Goal: Information Seeking & Learning: Learn about a topic

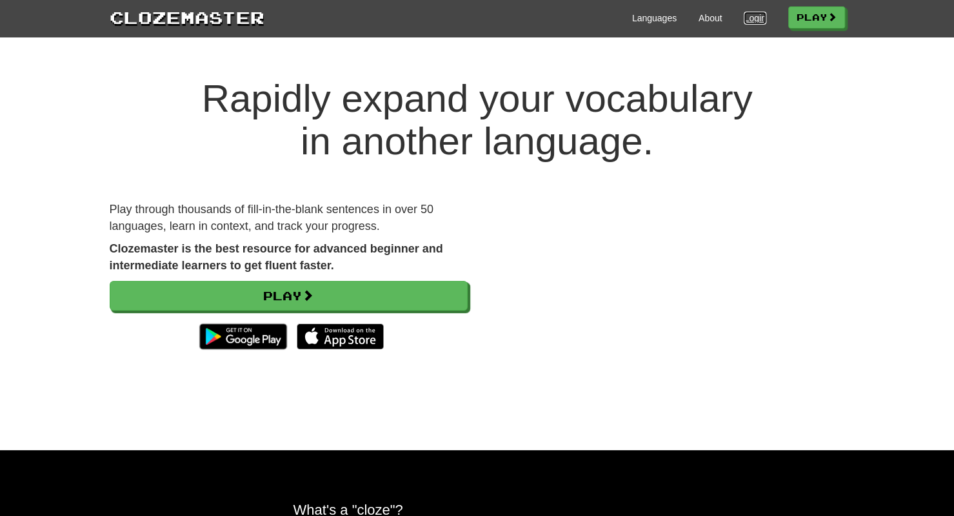
click at [745, 21] on link "Login" at bounding box center [755, 18] width 22 height 13
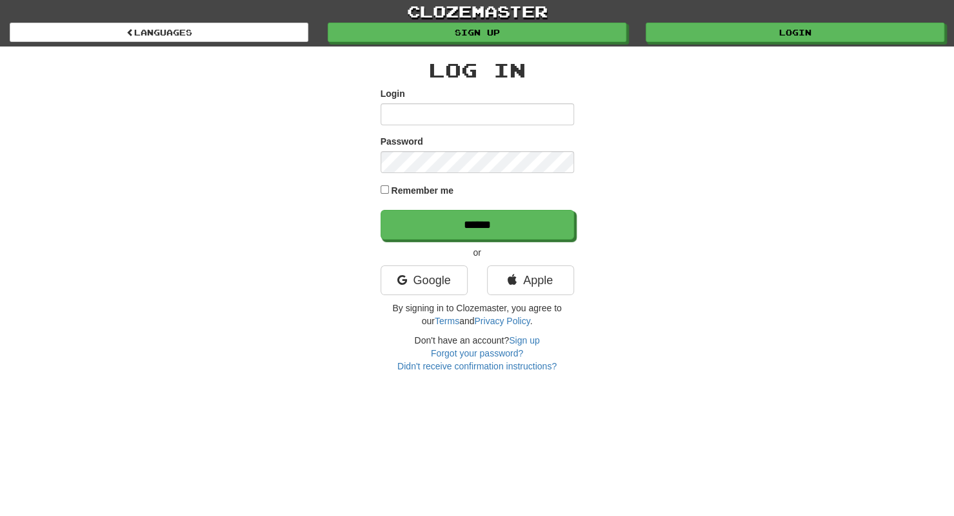
drag, startPoint x: 474, startPoint y: 107, endPoint x: 510, endPoint y: 145, distance: 52.5
click at [510, 145] on form "Login Password Remember me ******" at bounding box center [478, 163] width 194 height 152
type input "**********"
click at [381, 210] on input "******" at bounding box center [478, 225] width 194 height 30
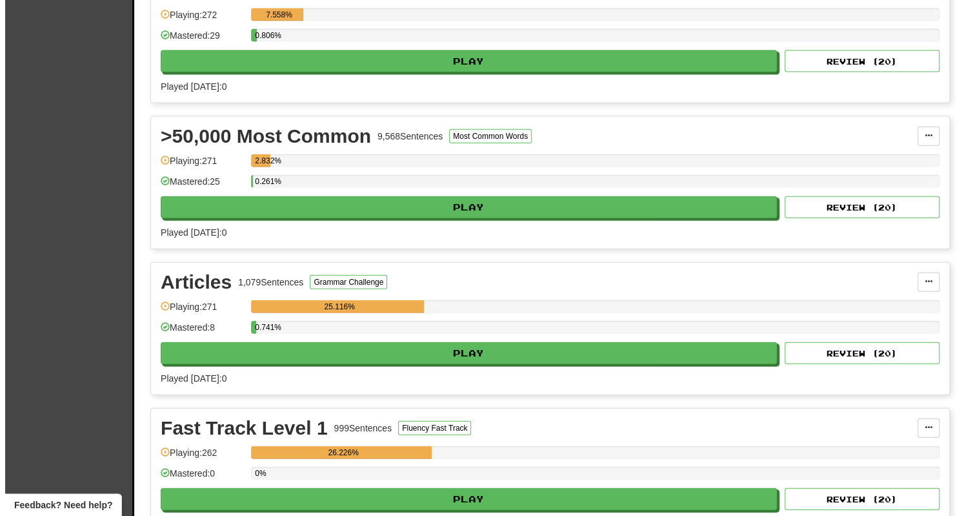
scroll to position [1703, 0]
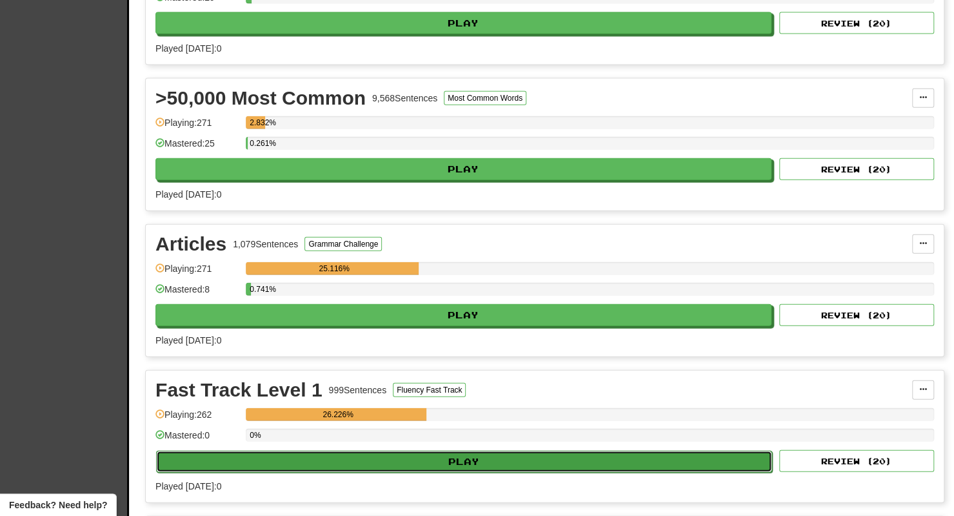
click at [348, 450] on button "Play" at bounding box center [464, 461] width 616 height 22
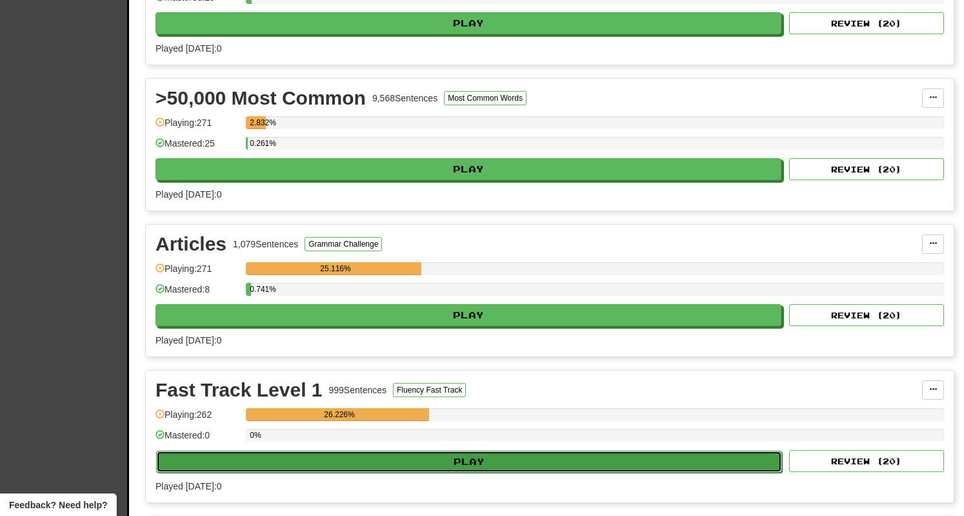
select select "**"
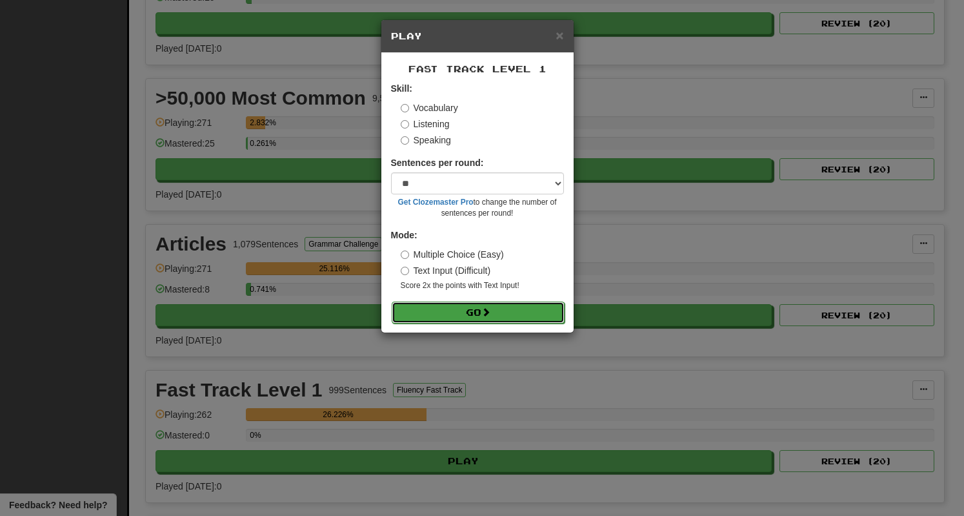
click at [543, 303] on button "Go" at bounding box center [478, 312] width 173 height 22
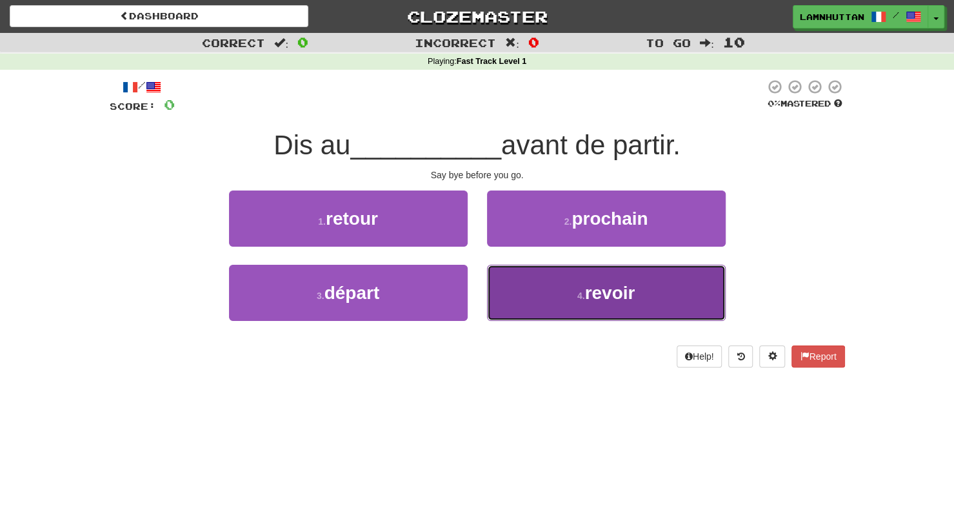
click at [545, 295] on button "4 . revoir" at bounding box center [606, 293] width 239 height 56
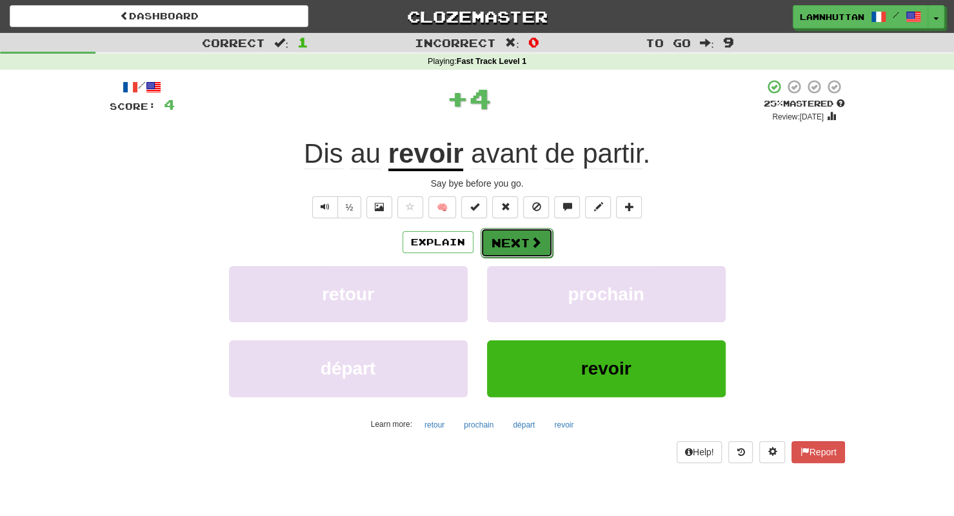
click at [496, 244] on button "Next" at bounding box center [517, 243] width 72 height 30
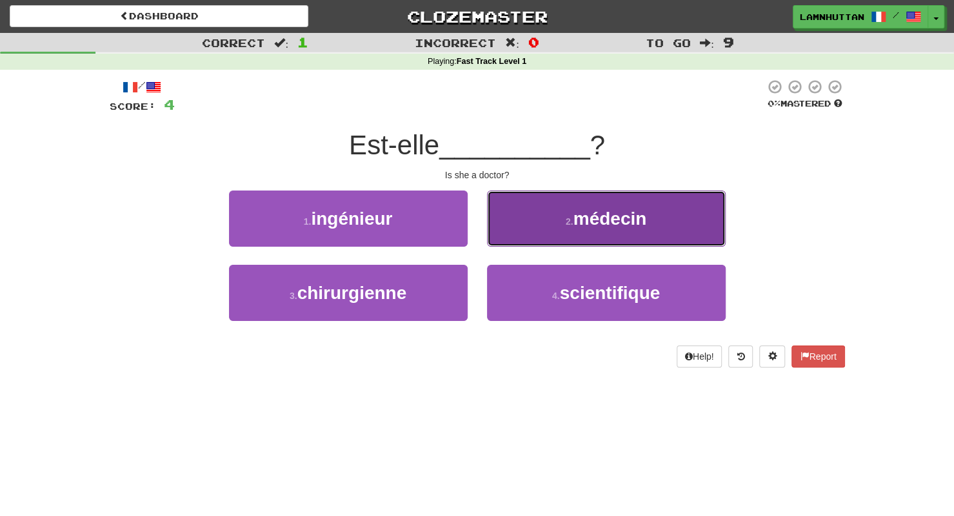
click at [584, 222] on span "médecin" at bounding box center [611, 218] width 74 height 20
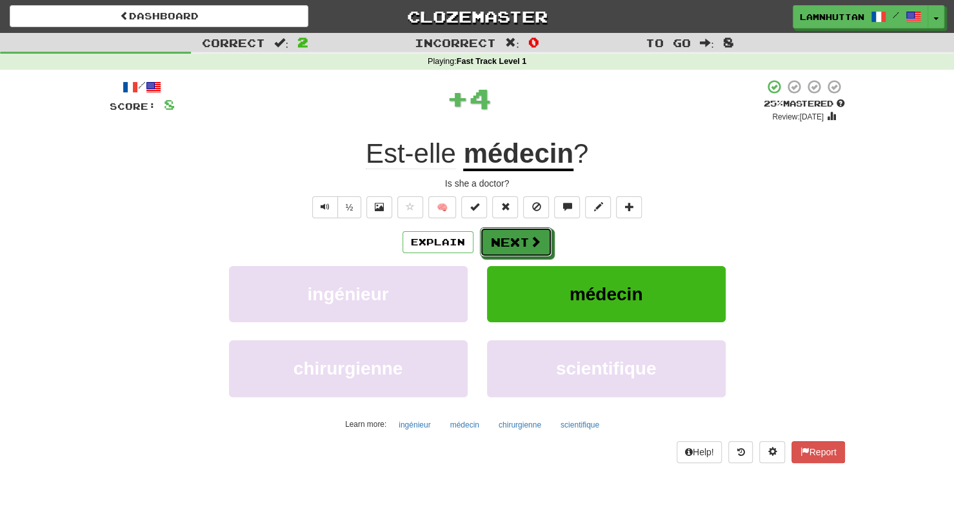
click at [516, 240] on button "Next" at bounding box center [516, 242] width 72 height 30
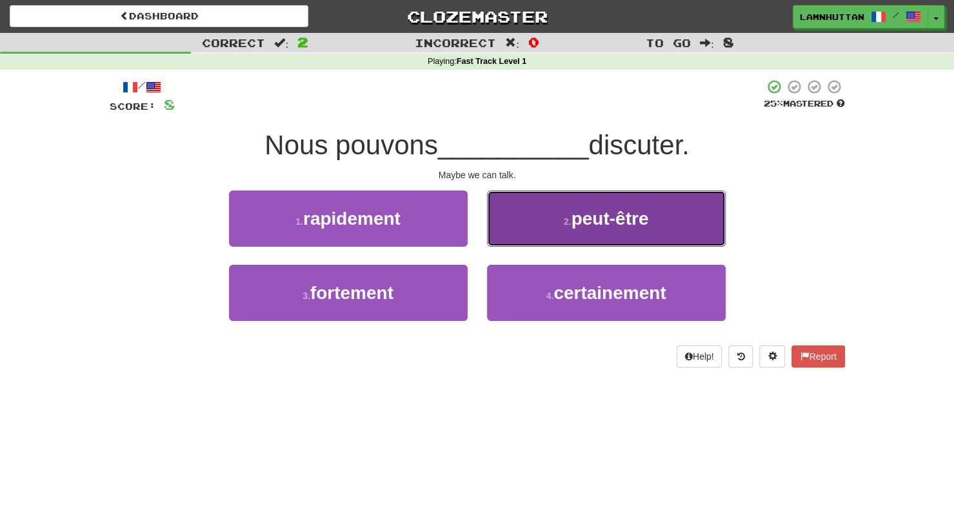
click at [580, 220] on span "peut-être" at bounding box center [609, 218] width 77 height 20
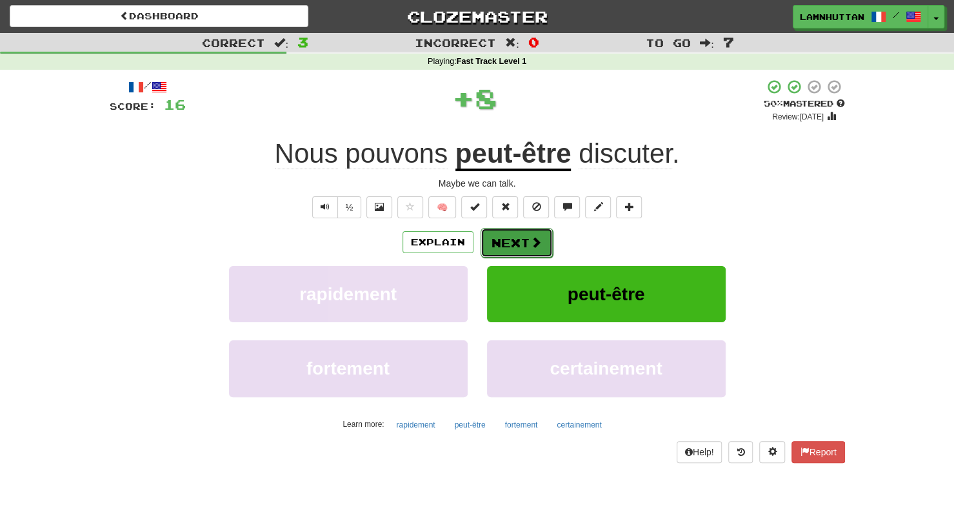
click at [516, 230] on button "Next" at bounding box center [517, 243] width 72 height 30
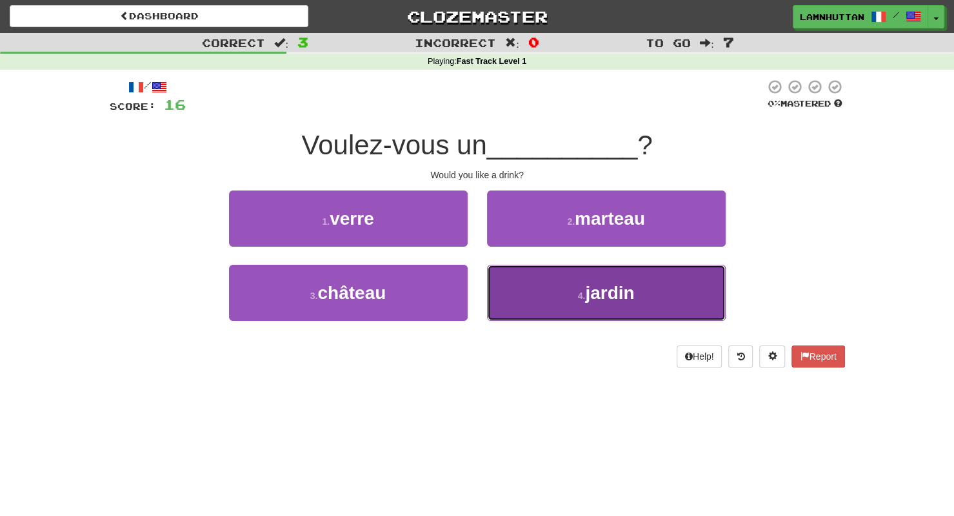
click at [523, 295] on button "4 . jardin" at bounding box center [606, 293] width 239 height 56
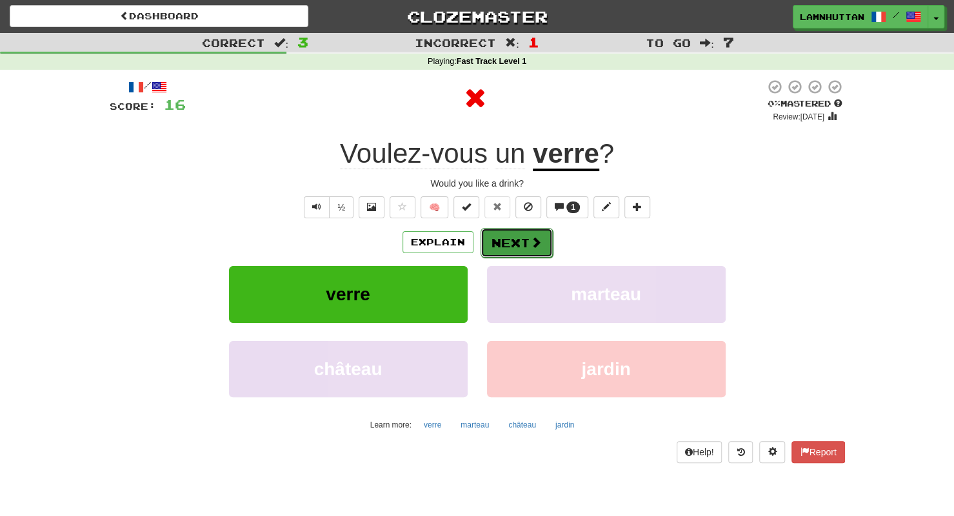
click at [496, 245] on button "Next" at bounding box center [517, 243] width 72 height 30
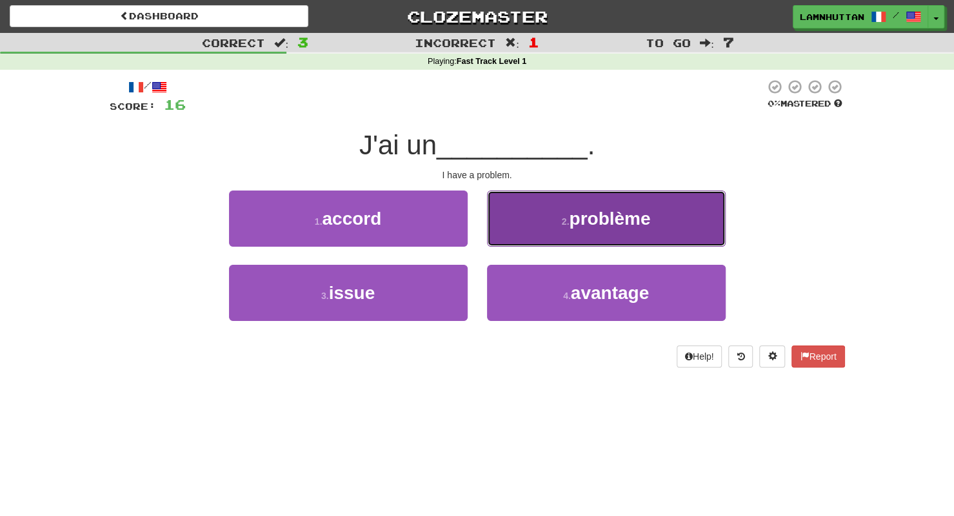
click at [567, 229] on button "2 . problème" at bounding box center [606, 218] width 239 height 56
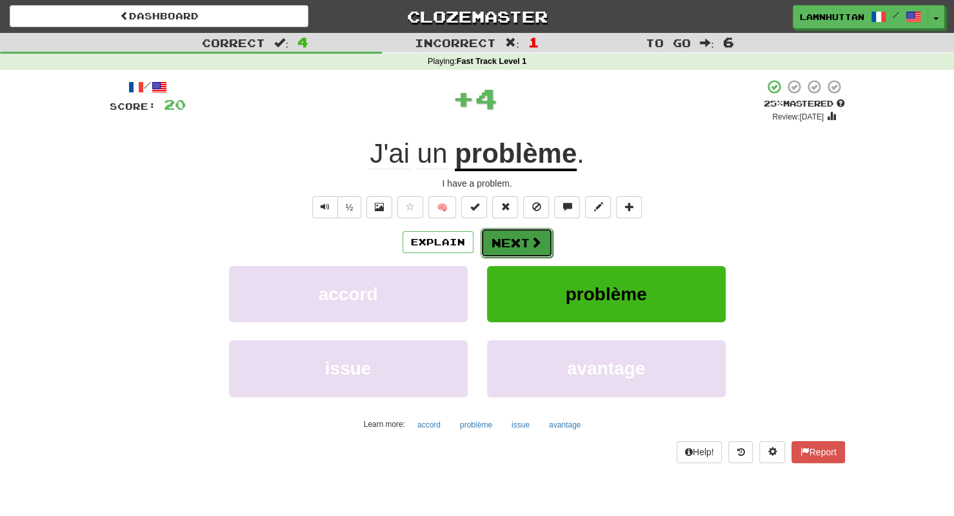
click at [512, 230] on button "Next" at bounding box center [517, 243] width 72 height 30
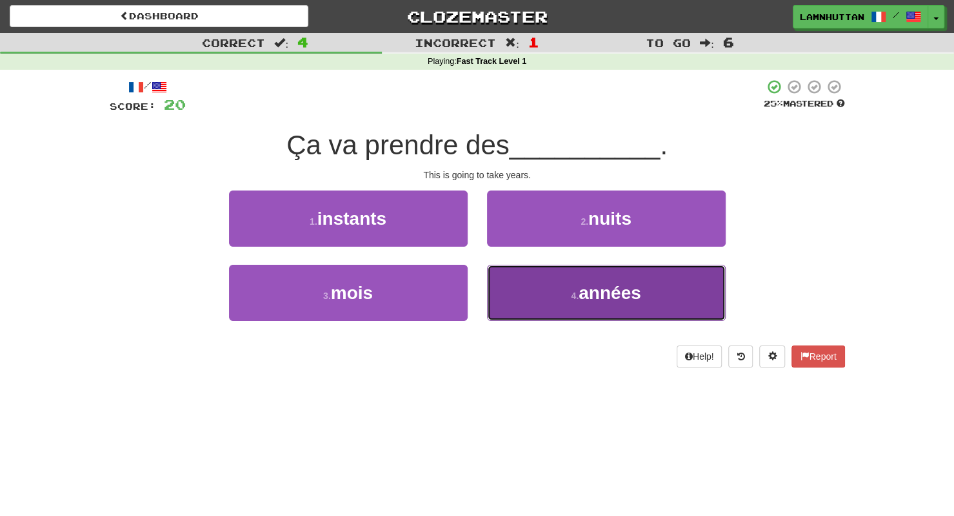
click at [518, 287] on button "4 . années" at bounding box center [606, 293] width 239 height 56
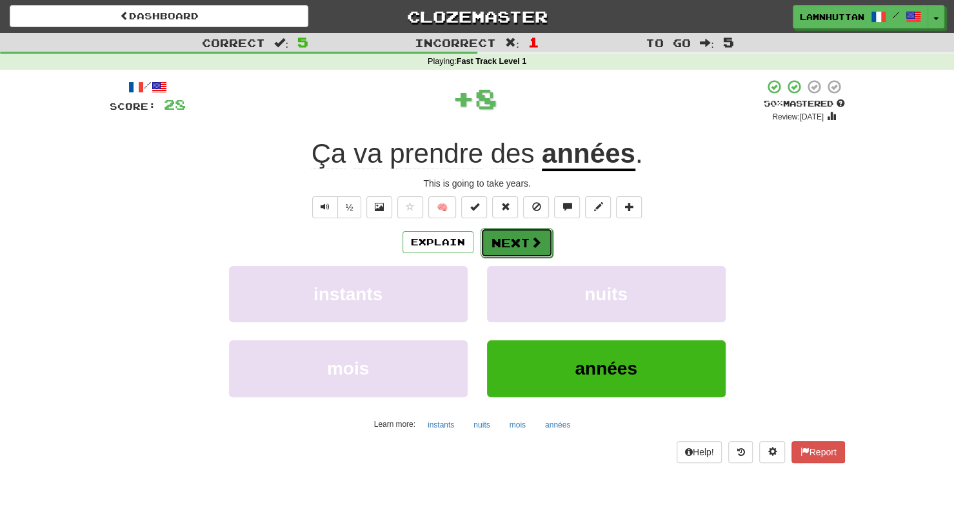
click at [504, 240] on button "Next" at bounding box center [517, 243] width 72 height 30
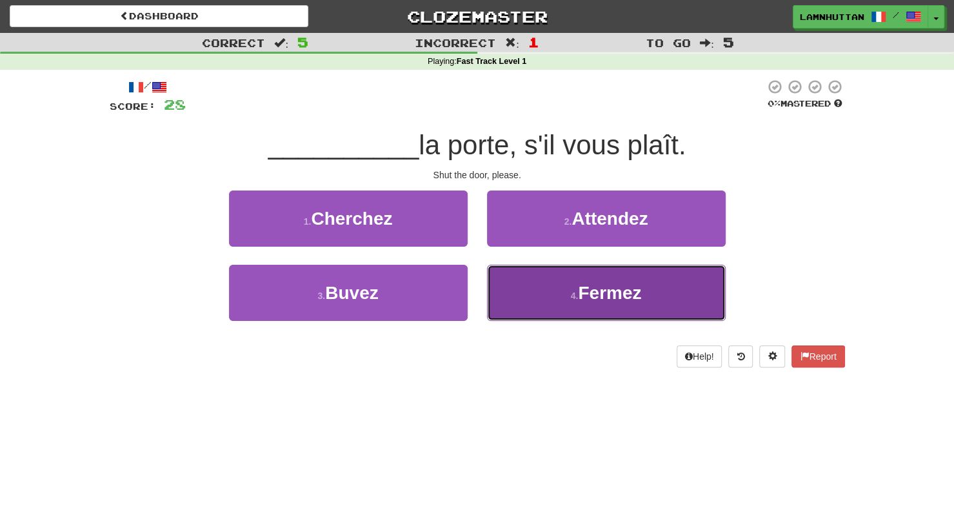
click at [539, 301] on button "4 . Fermez" at bounding box center [606, 293] width 239 height 56
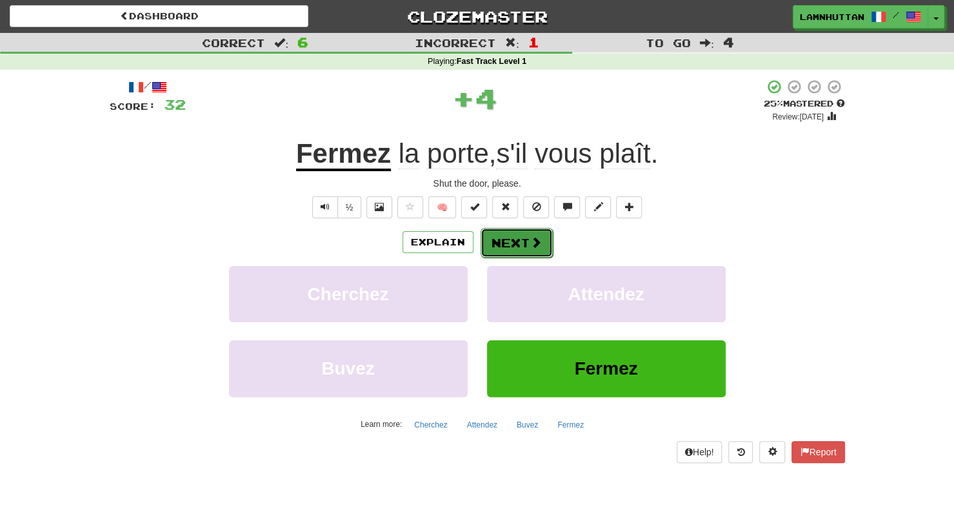
click at [522, 251] on button "Next" at bounding box center [517, 243] width 72 height 30
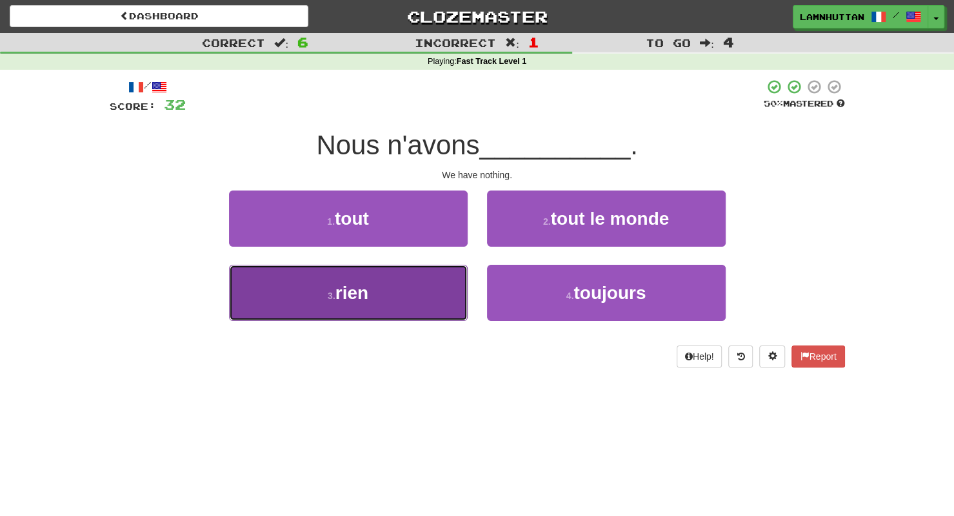
click at [381, 314] on button "3 . rien" at bounding box center [348, 293] width 239 height 56
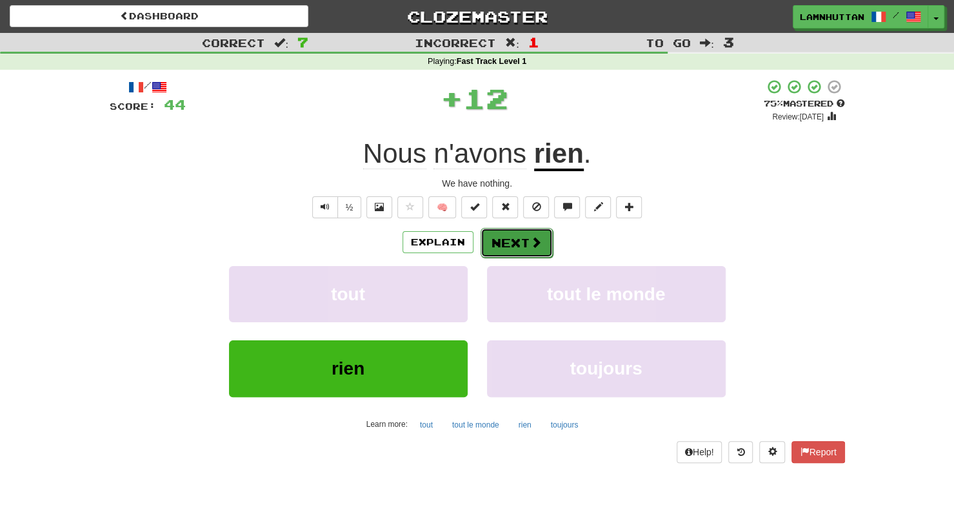
click at [494, 255] on button "Next" at bounding box center [517, 243] width 72 height 30
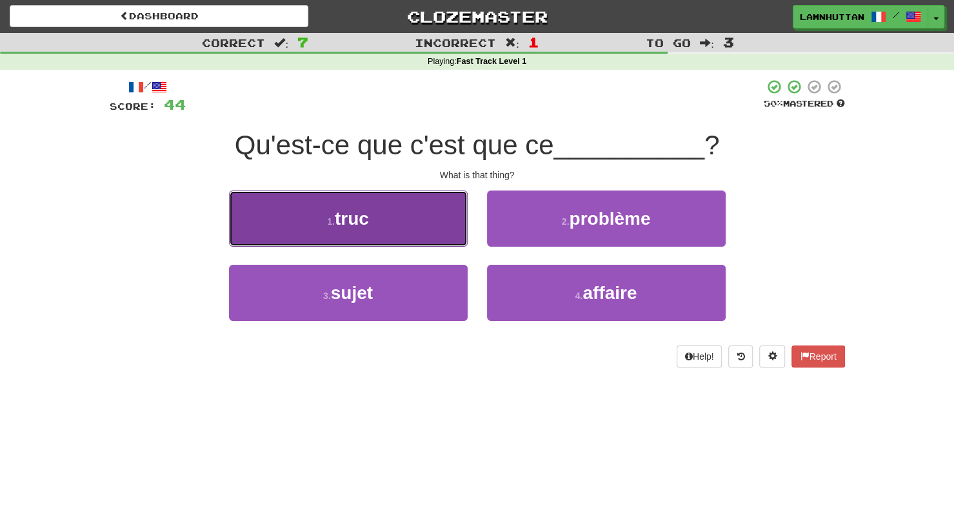
click at [422, 230] on button "1 . truc" at bounding box center [348, 218] width 239 height 56
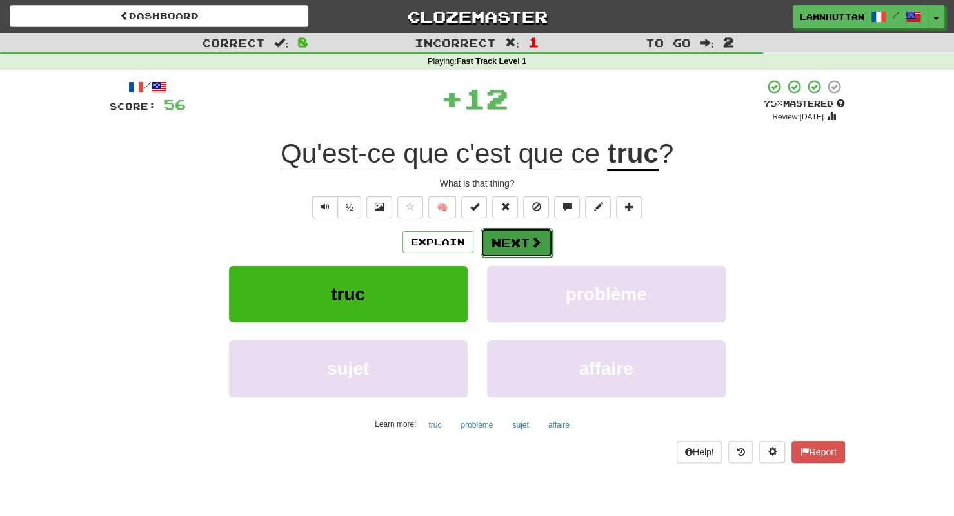
click at [541, 251] on button "Next" at bounding box center [517, 243] width 72 height 30
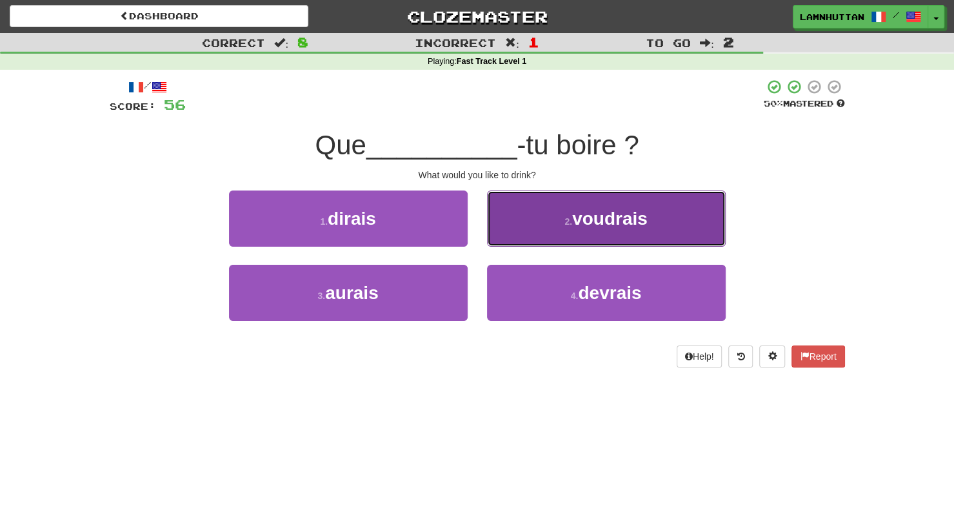
click at [583, 228] on span "voudrais" at bounding box center [610, 218] width 76 height 20
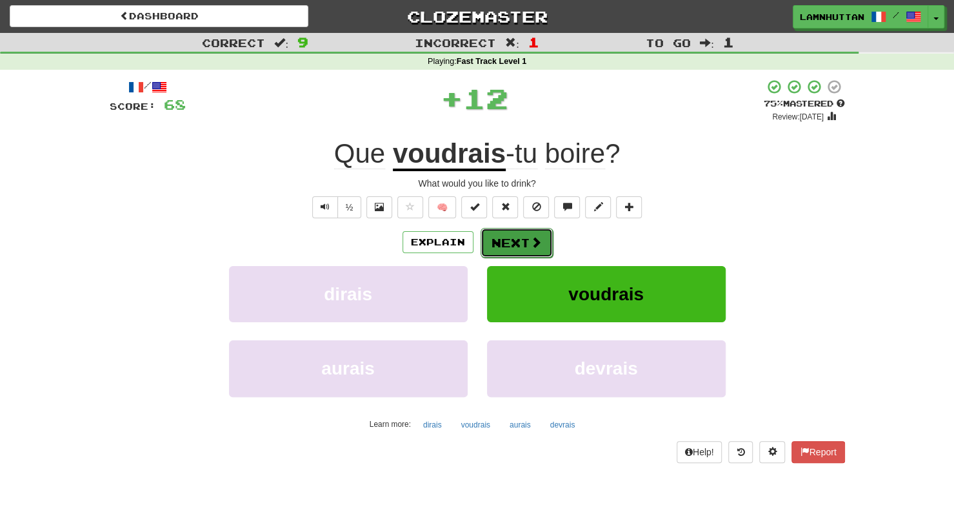
click at [509, 241] on button "Next" at bounding box center [517, 243] width 72 height 30
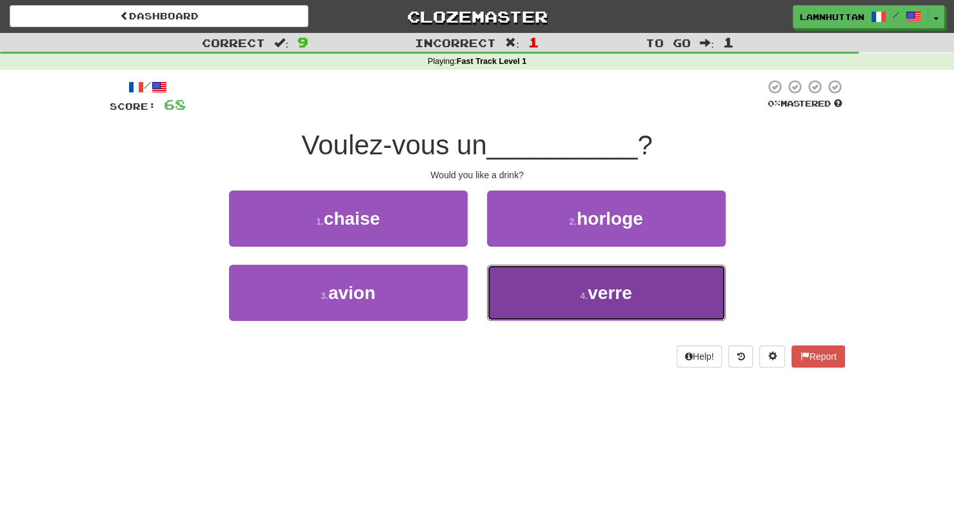
click at [571, 296] on button "4 . verre" at bounding box center [606, 293] width 239 height 56
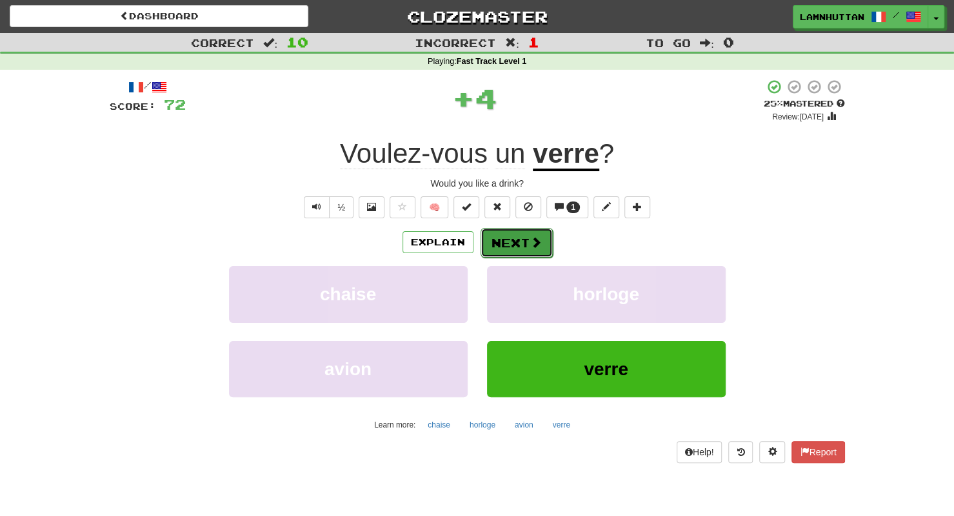
click at [518, 240] on button "Next" at bounding box center [517, 243] width 72 height 30
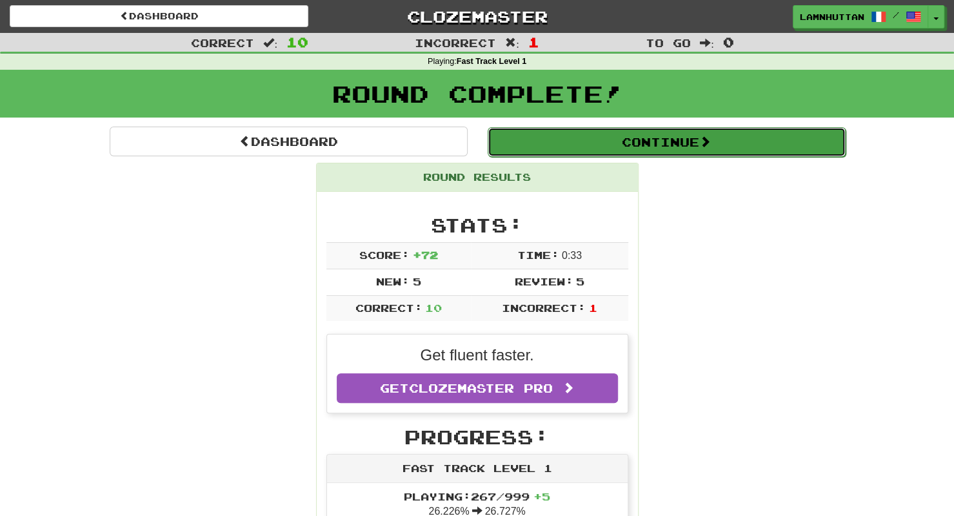
click at [634, 142] on button "Continue" at bounding box center [667, 142] width 358 height 30
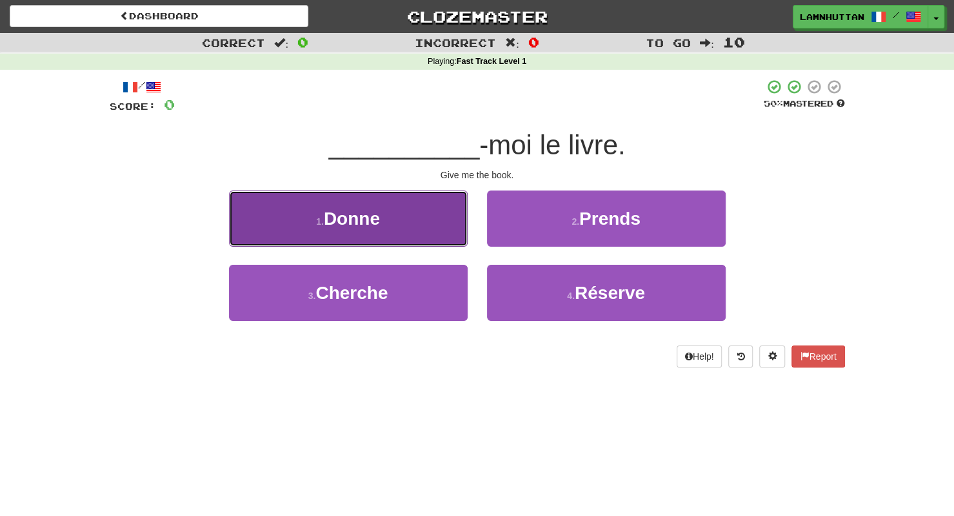
click at [421, 228] on button "1 . Donne" at bounding box center [348, 218] width 239 height 56
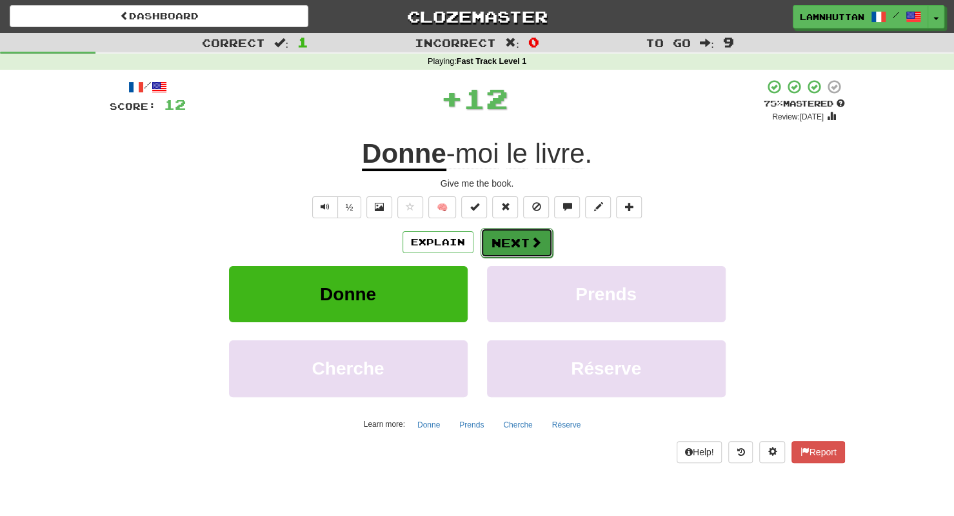
click at [483, 239] on button "Next" at bounding box center [517, 243] width 72 height 30
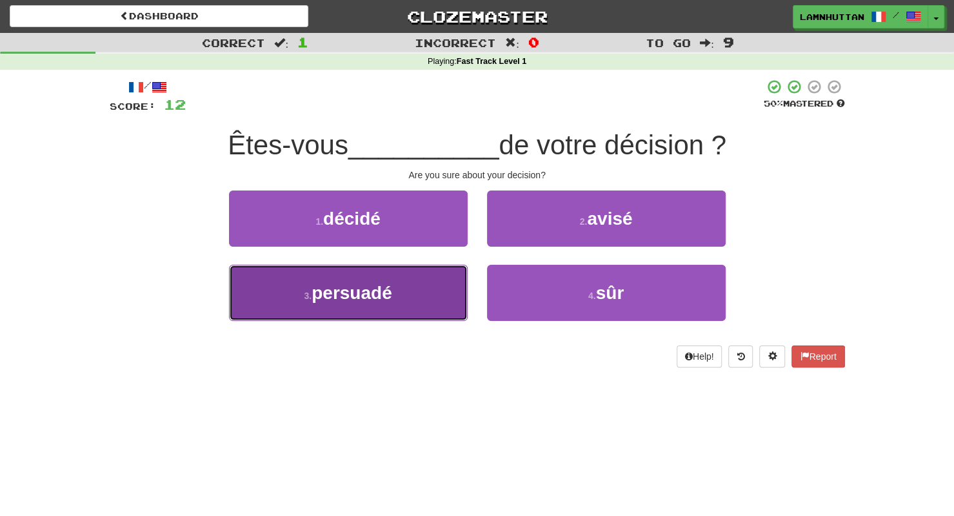
click at [387, 291] on span "persuadé" at bounding box center [352, 293] width 81 height 20
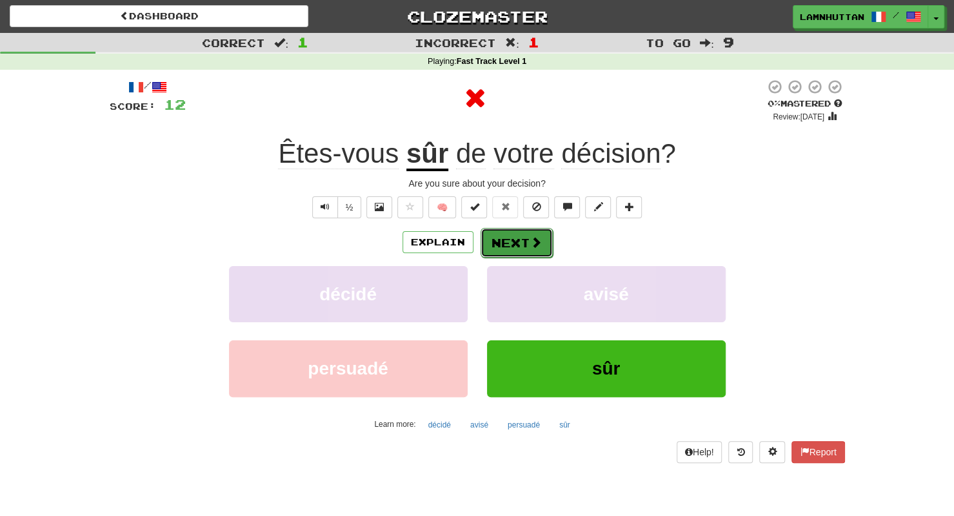
click at [521, 234] on button "Next" at bounding box center [517, 243] width 72 height 30
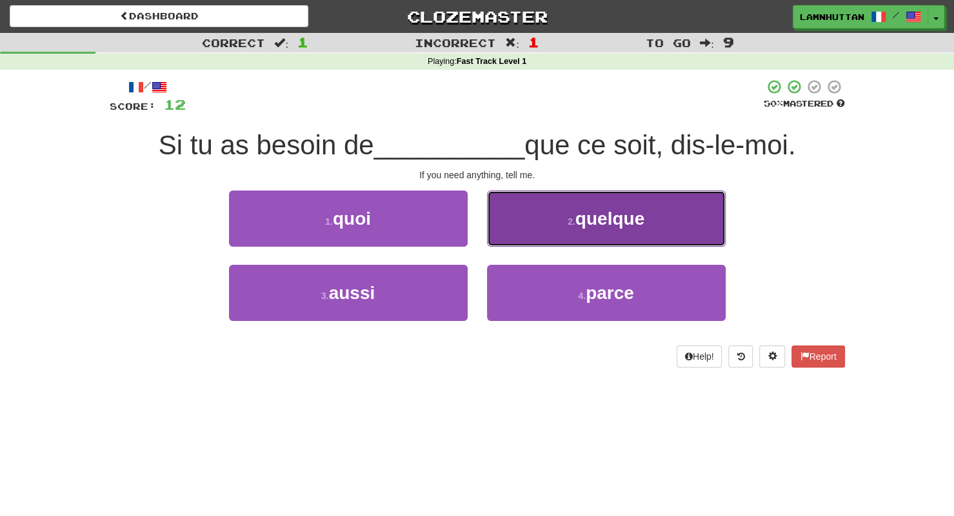
click at [611, 226] on span "quelque" at bounding box center [610, 218] width 69 height 20
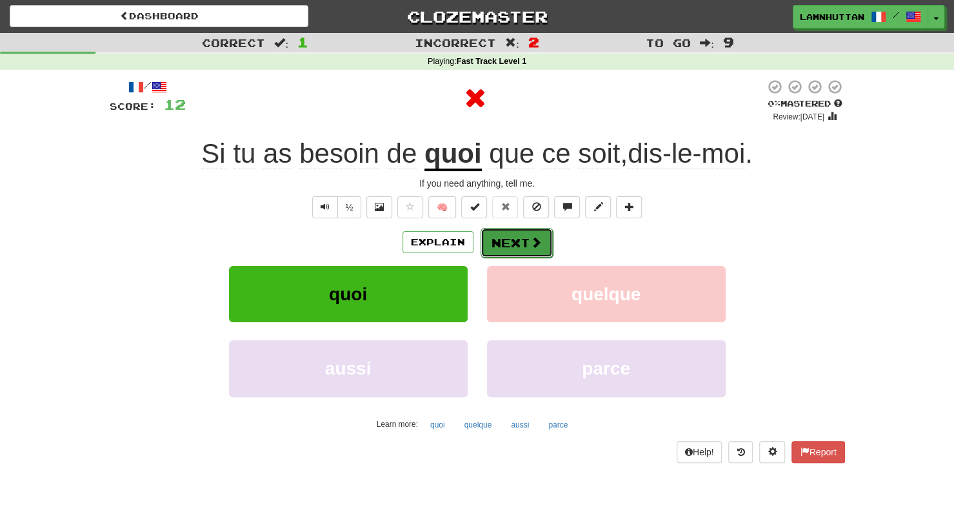
click at [494, 243] on button "Next" at bounding box center [517, 243] width 72 height 30
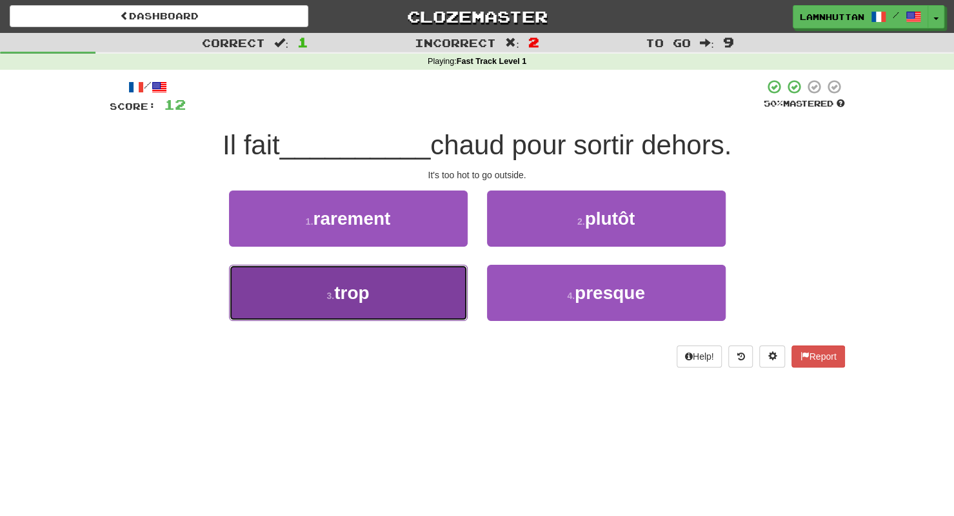
click at [443, 289] on button "3 . trop" at bounding box center [348, 293] width 239 height 56
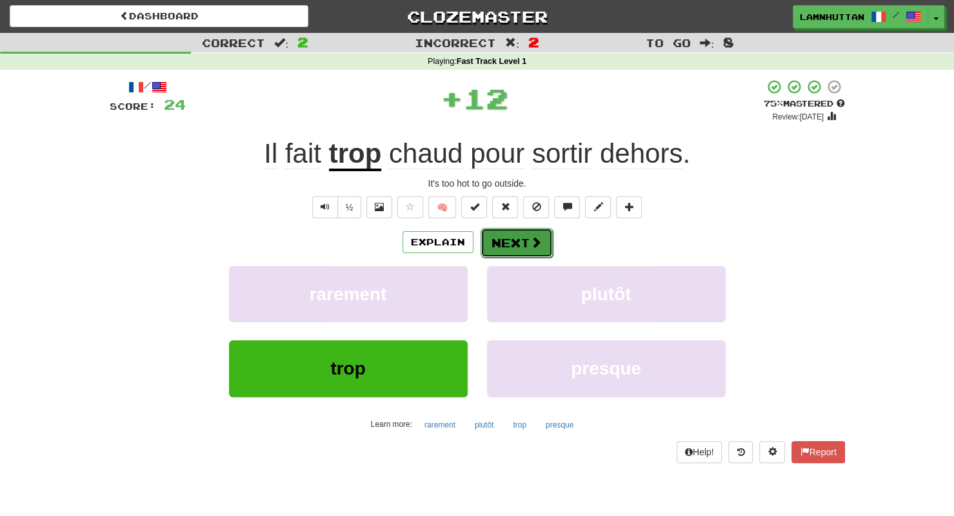
click at [525, 228] on button "Next" at bounding box center [517, 243] width 72 height 30
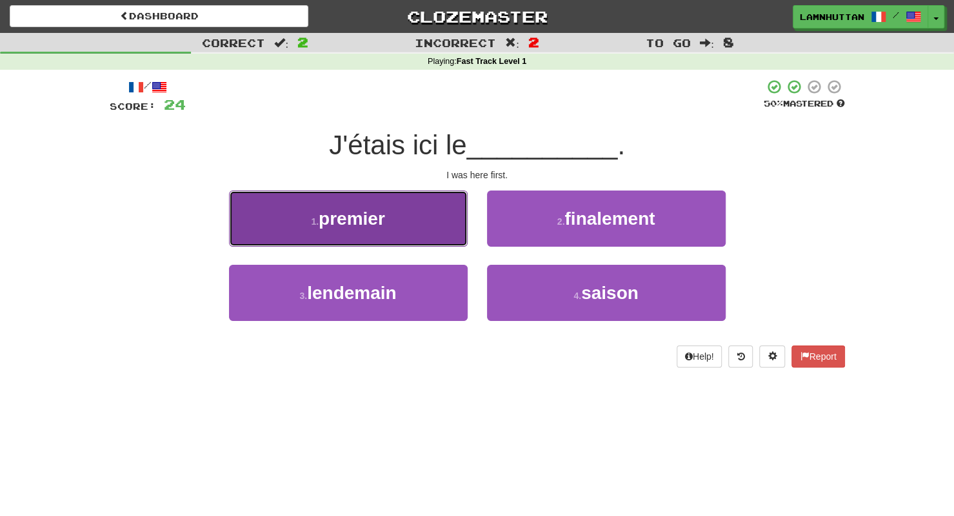
click at [447, 237] on button "1 . premier" at bounding box center [348, 218] width 239 height 56
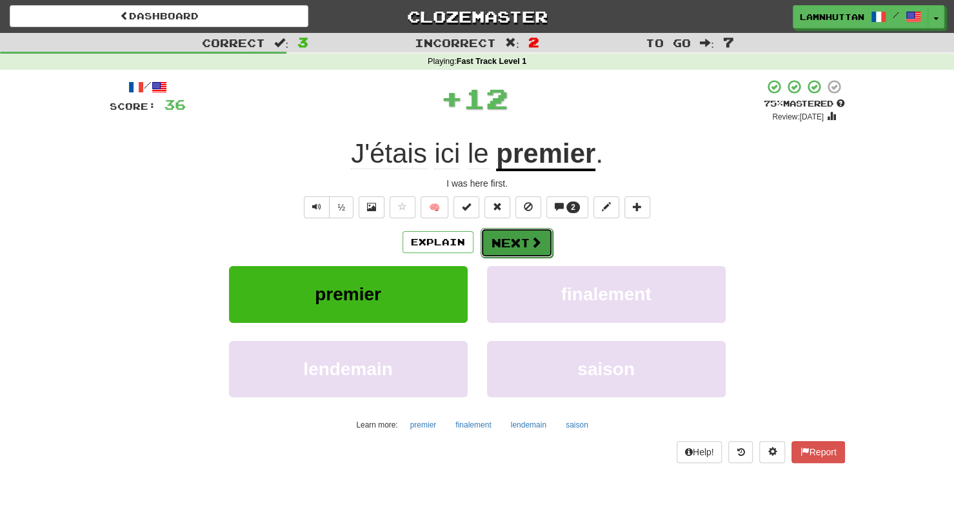
click at [499, 237] on button "Next" at bounding box center [517, 243] width 72 height 30
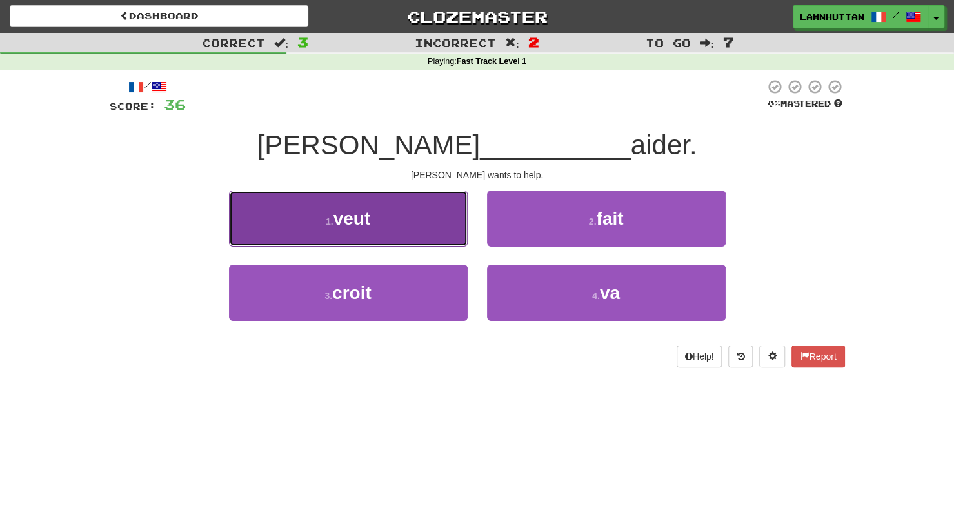
click at [432, 227] on button "1 . veut" at bounding box center [348, 218] width 239 height 56
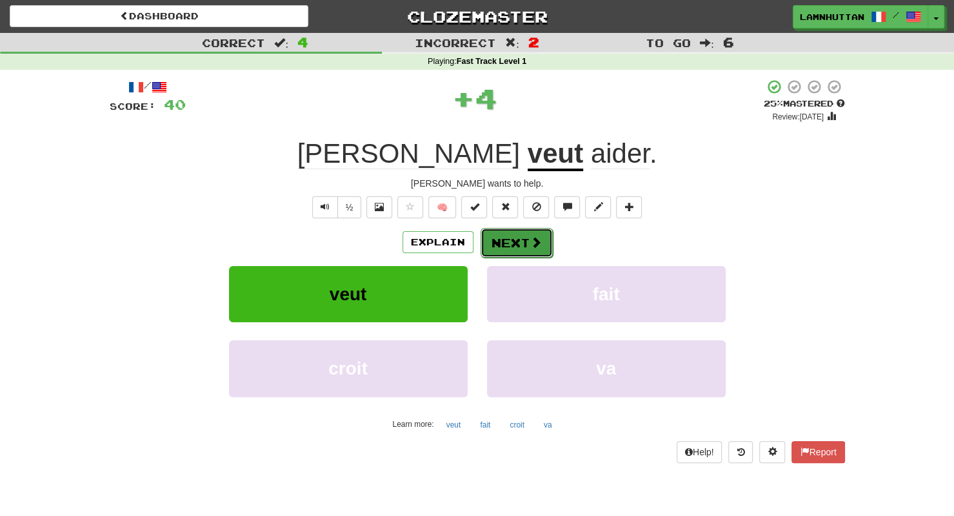
click at [506, 242] on button "Next" at bounding box center [517, 243] width 72 height 30
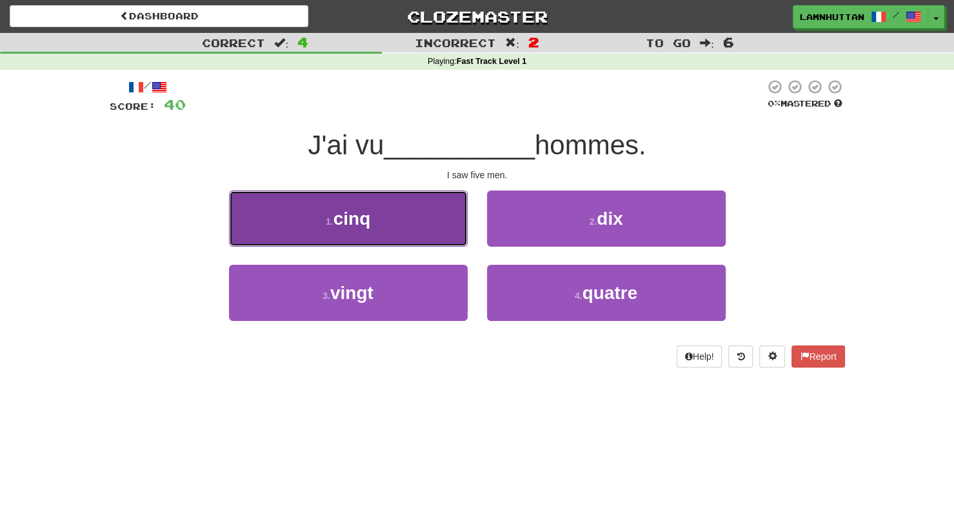
click at [432, 228] on button "1 . cinq" at bounding box center [348, 218] width 239 height 56
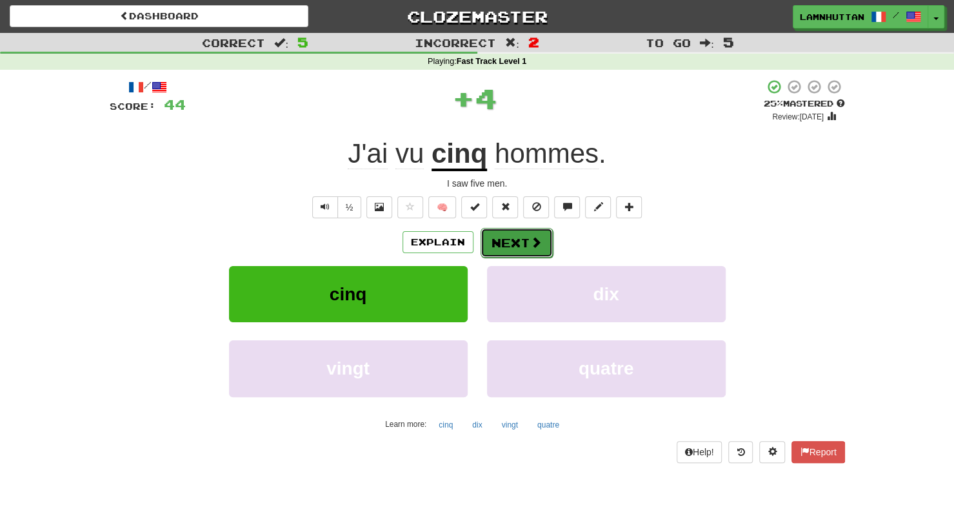
click at [501, 245] on button "Next" at bounding box center [517, 243] width 72 height 30
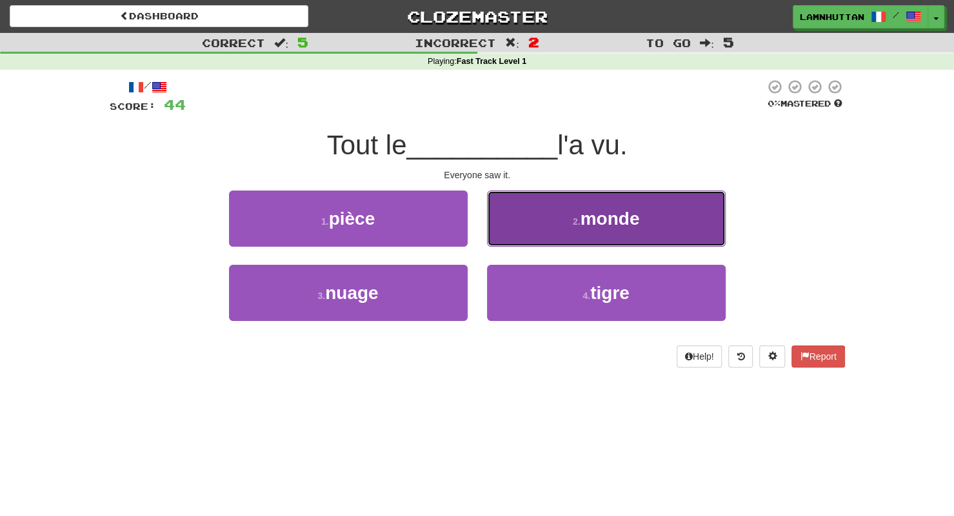
click at [547, 230] on button "2 . monde" at bounding box center [606, 218] width 239 height 56
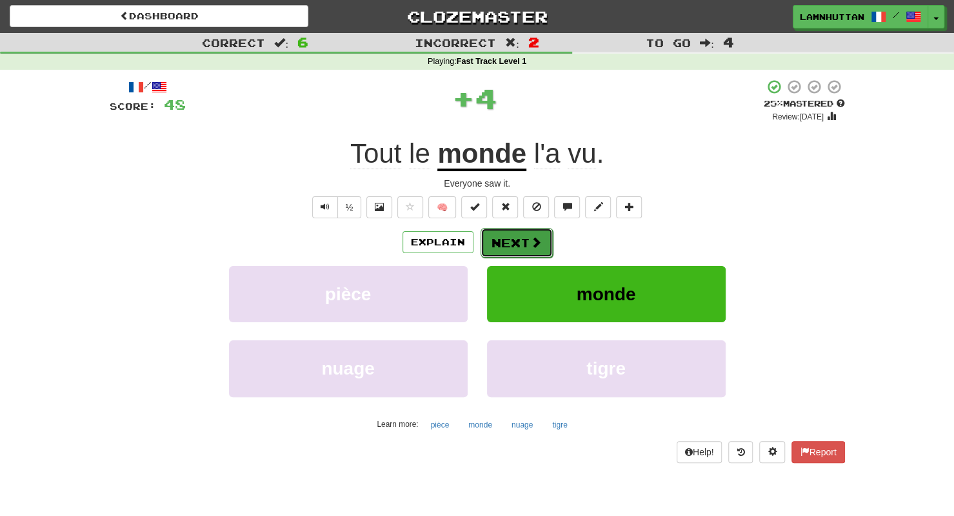
click at [538, 234] on button "Next" at bounding box center [517, 243] width 72 height 30
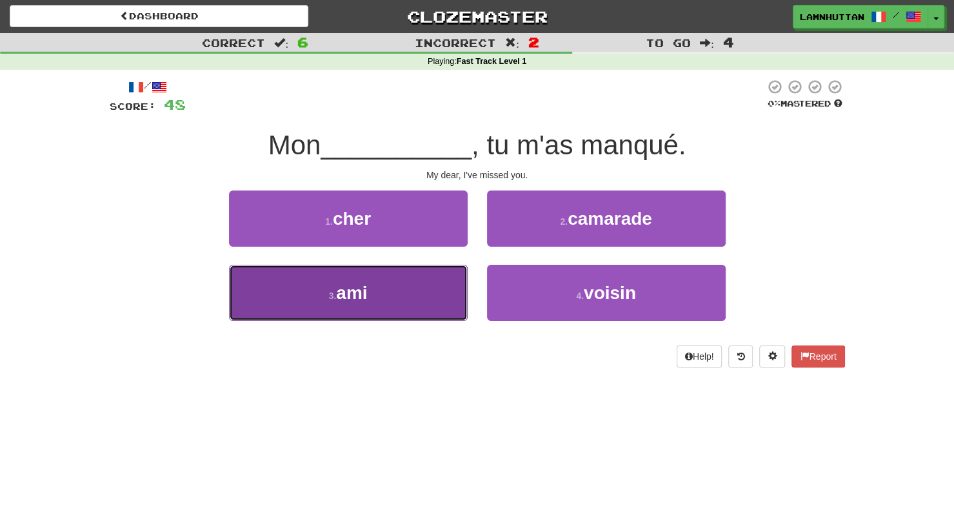
click at [423, 296] on button "3 . ami" at bounding box center [348, 293] width 239 height 56
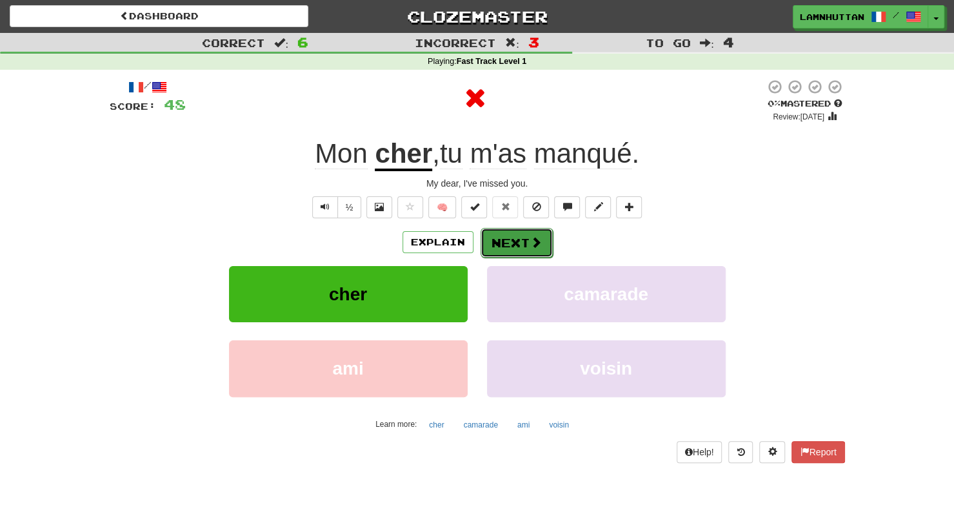
click at [542, 237] on button "Next" at bounding box center [517, 243] width 72 height 30
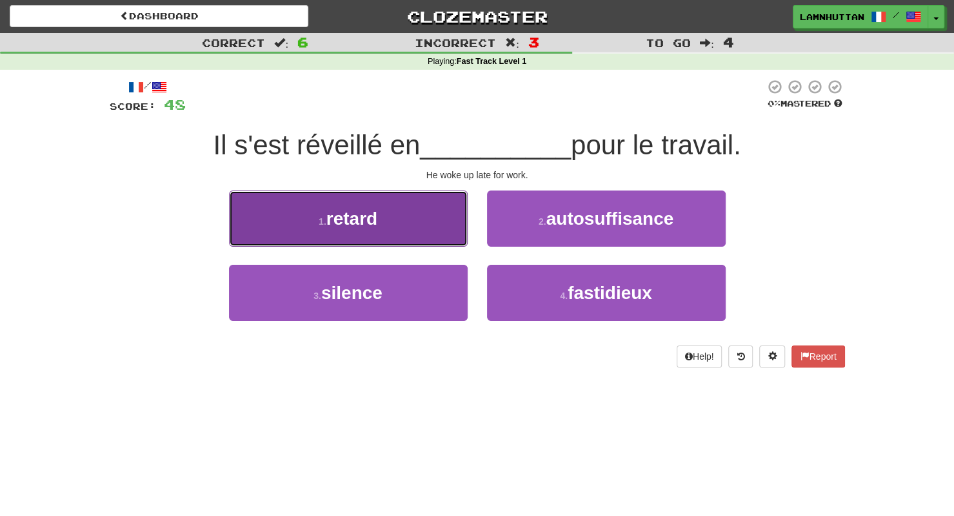
click at [372, 212] on span "retard" at bounding box center [352, 218] width 51 height 20
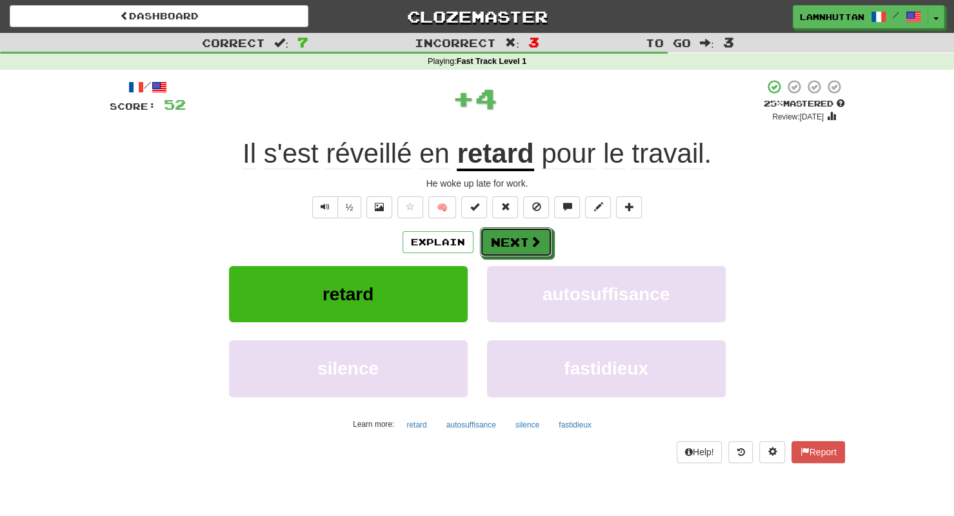
click at [509, 241] on button "Next" at bounding box center [516, 242] width 72 height 30
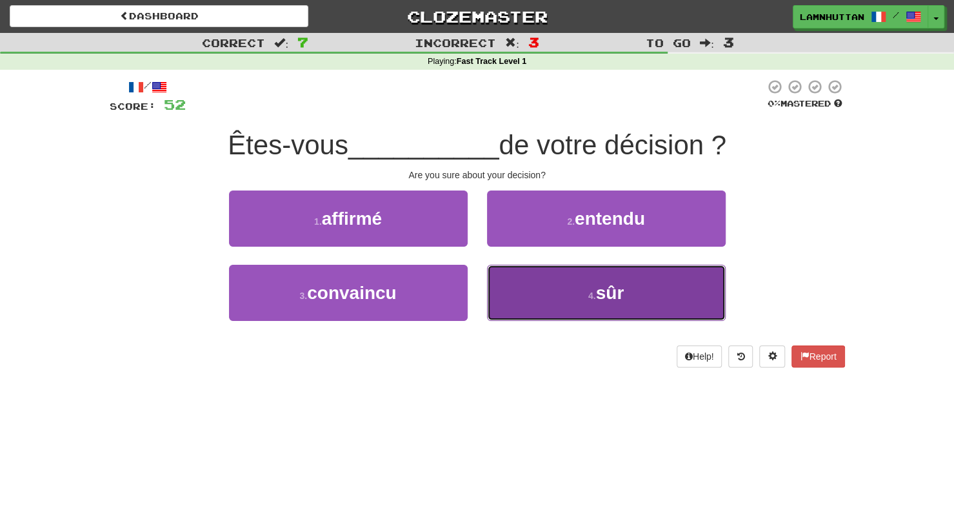
click at [538, 279] on button "4 . sûr" at bounding box center [606, 293] width 239 height 56
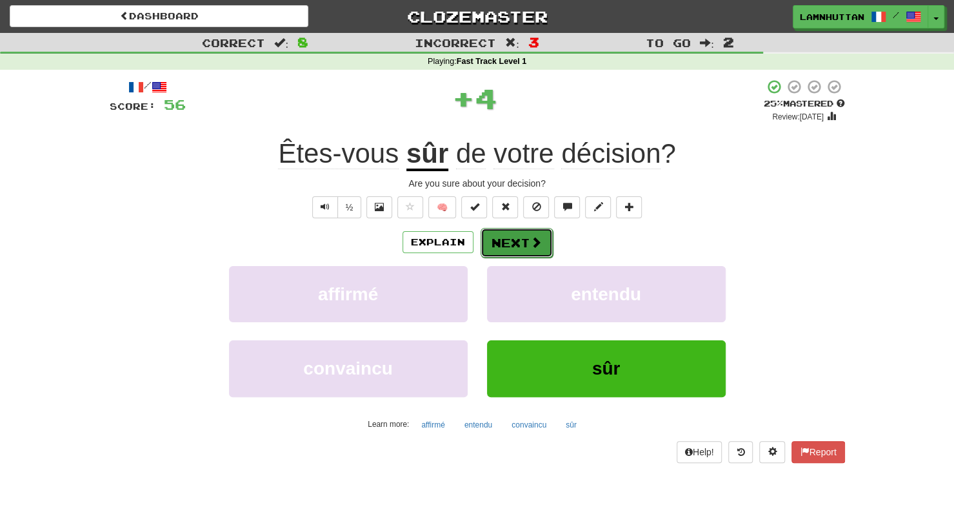
click at [518, 250] on button "Next" at bounding box center [517, 243] width 72 height 30
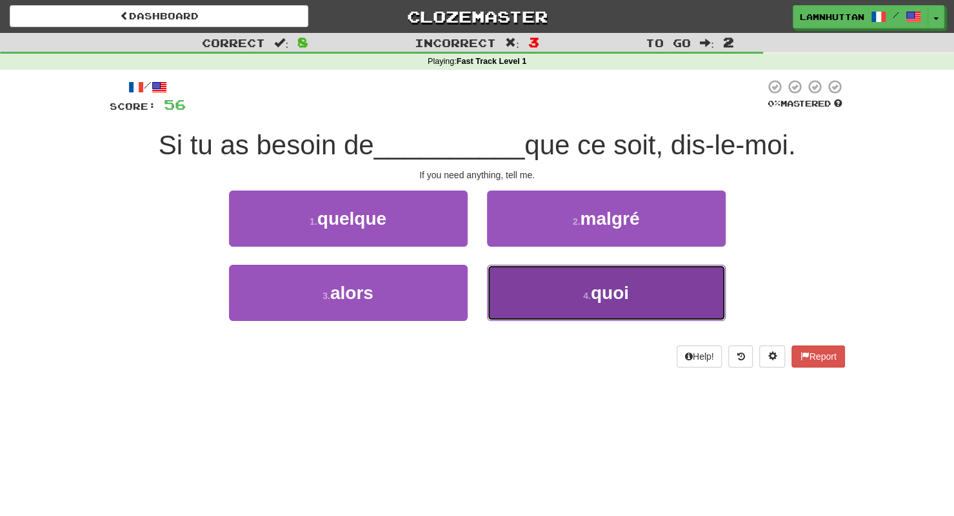
click at [539, 309] on button "4 . quoi" at bounding box center [606, 293] width 239 height 56
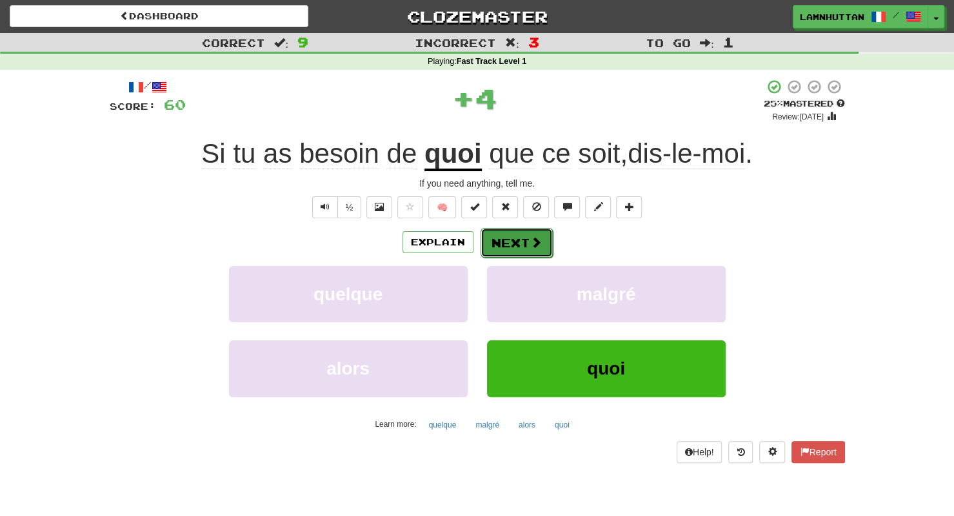
click at [500, 245] on button "Next" at bounding box center [517, 243] width 72 height 30
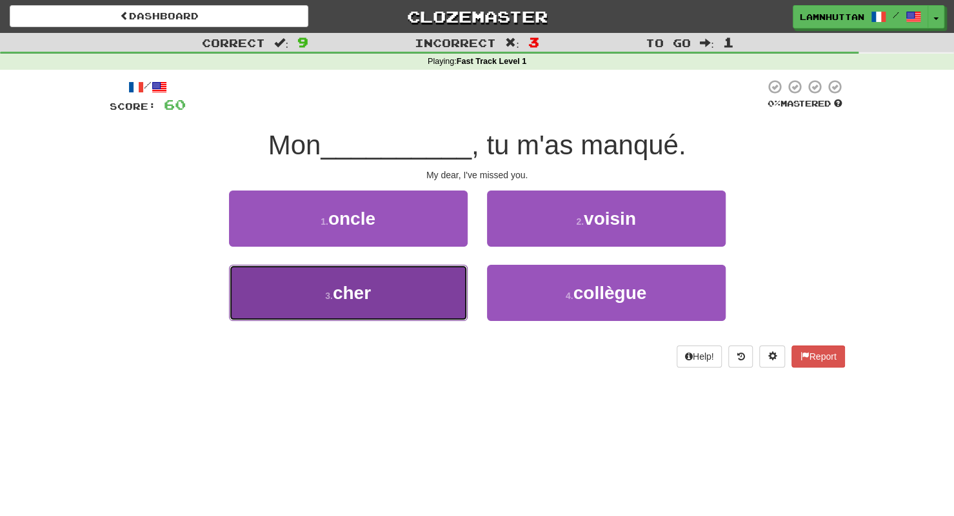
click at [385, 319] on button "3 . cher" at bounding box center [348, 293] width 239 height 56
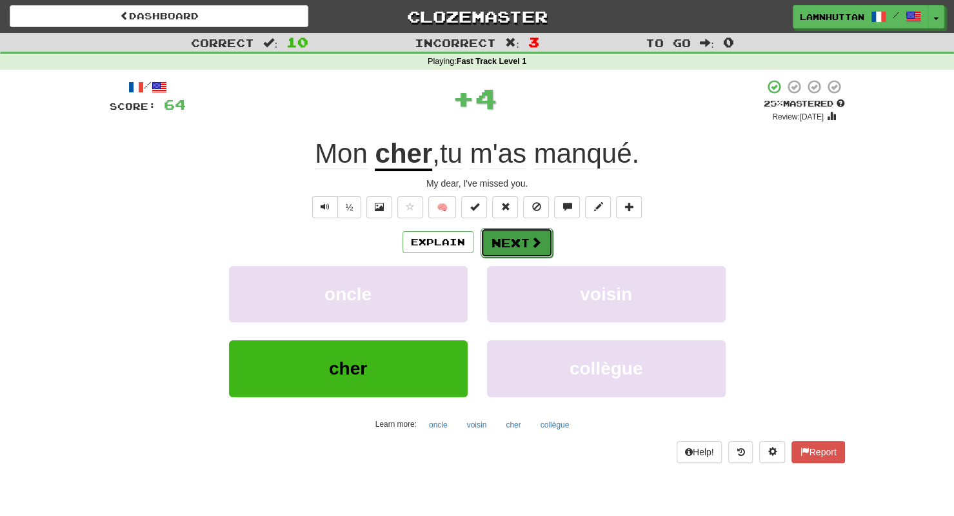
click at [510, 243] on button "Next" at bounding box center [517, 243] width 72 height 30
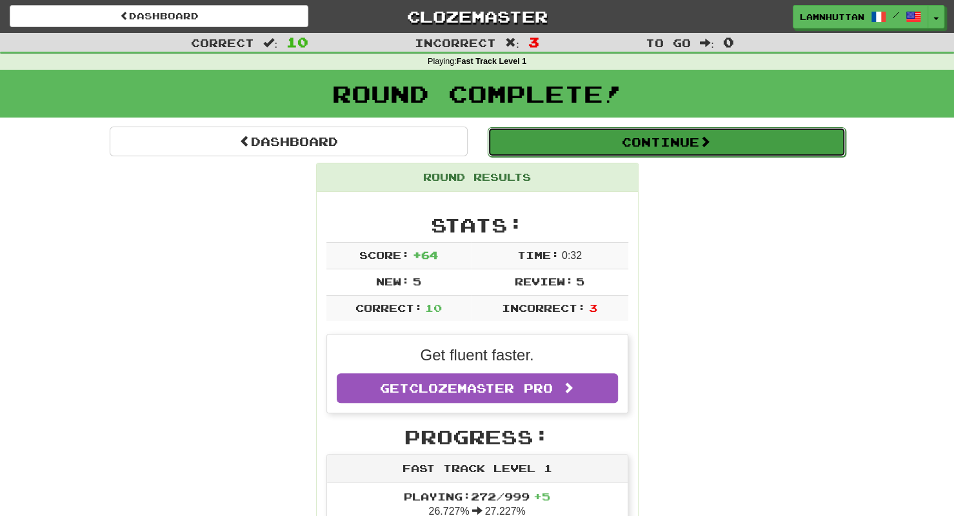
click at [672, 136] on button "Continue" at bounding box center [667, 142] width 358 height 30
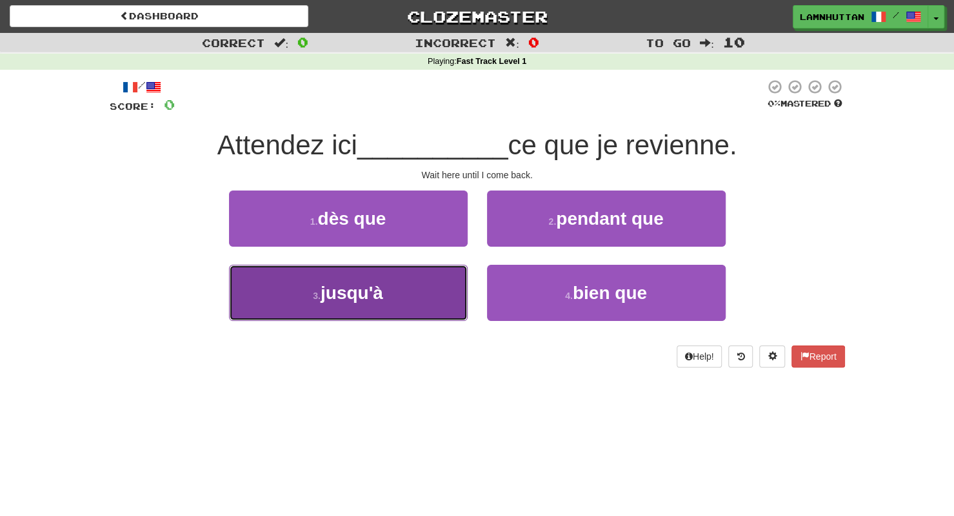
click at [459, 290] on button "3 . jusqu'à" at bounding box center [348, 293] width 239 height 56
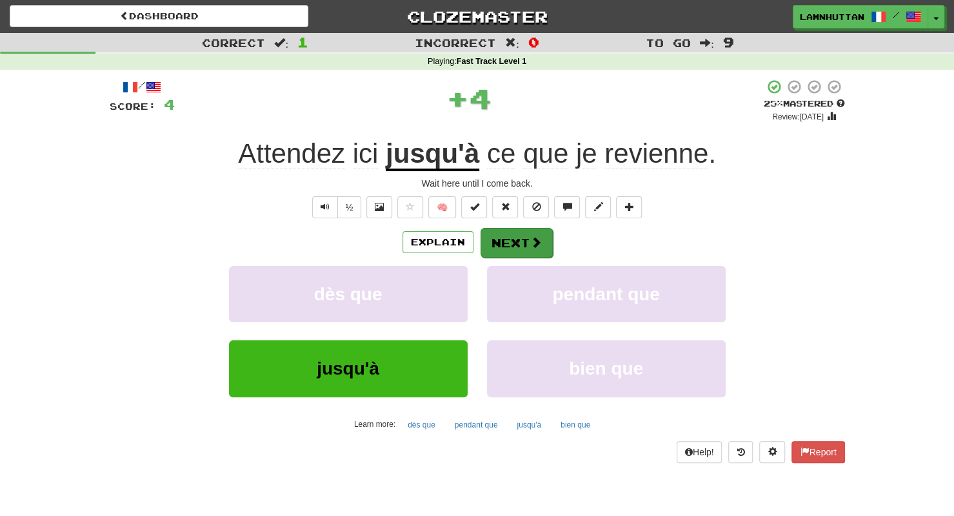
drag, startPoint x: 512, startPoint y: 256, endPoint x: 528, endPoint y: 242, distance: 21.0
click at [528, 242] on div "Explain Next dès que pendant que jusqu'à bien que Learn more: dès que pendant q…" at bounding box center [478, 330] width 736 height 207
click at [528, 242] on button "Next" at bounding box center [517, 243] width 72 height 30
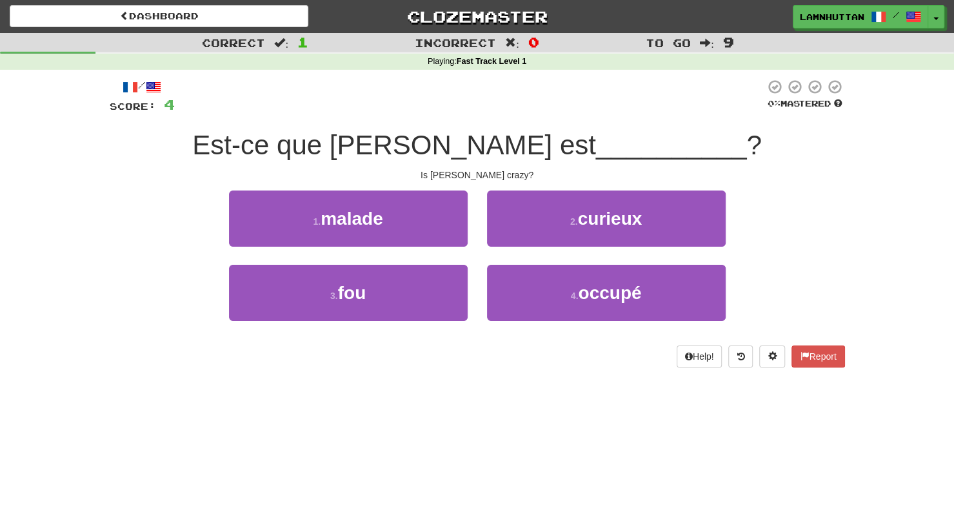
click at [590, 248] on div "2 . curieux" at bounding box center [607, 227] width 258 height 74
click at [427, 323] on div "3 . fou" at bounding box center [348, 302] width 258 height 74
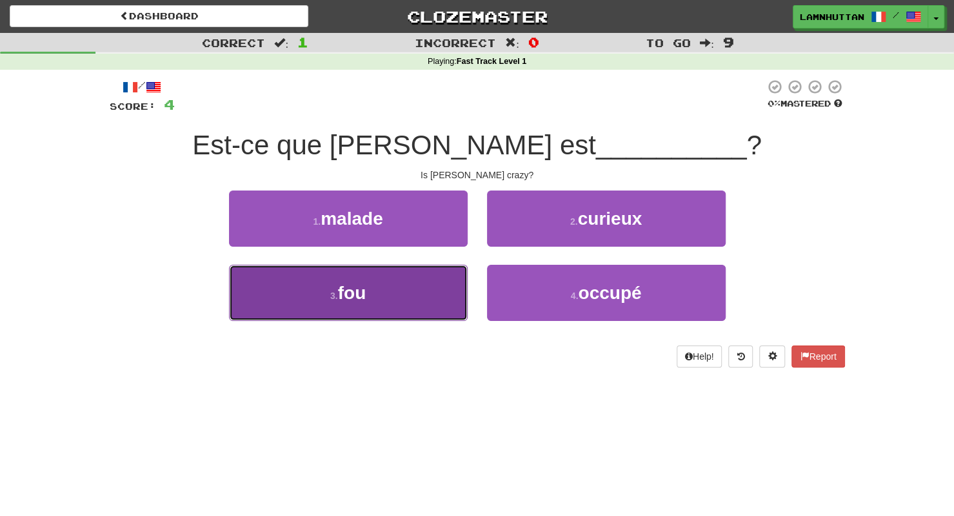
click at [428, 318] on button "3 . fou" at bounding box center [348, 293] width 239 height 56
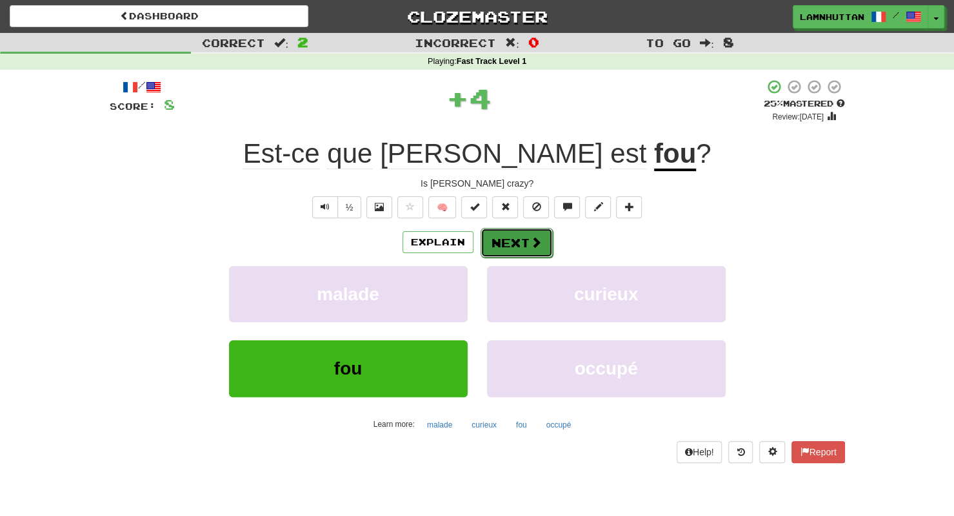
click at [518, 247] on button "Next" at bounding box center [517, 243] width 72 height 30
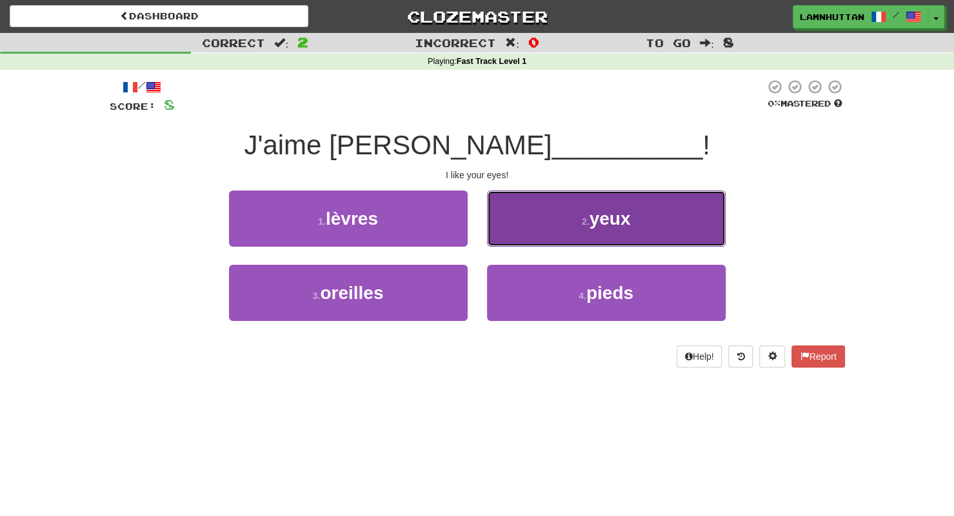
click at [554, 244] on button "2 . yeux" at bounding box center [606, 218] width 239 height 56
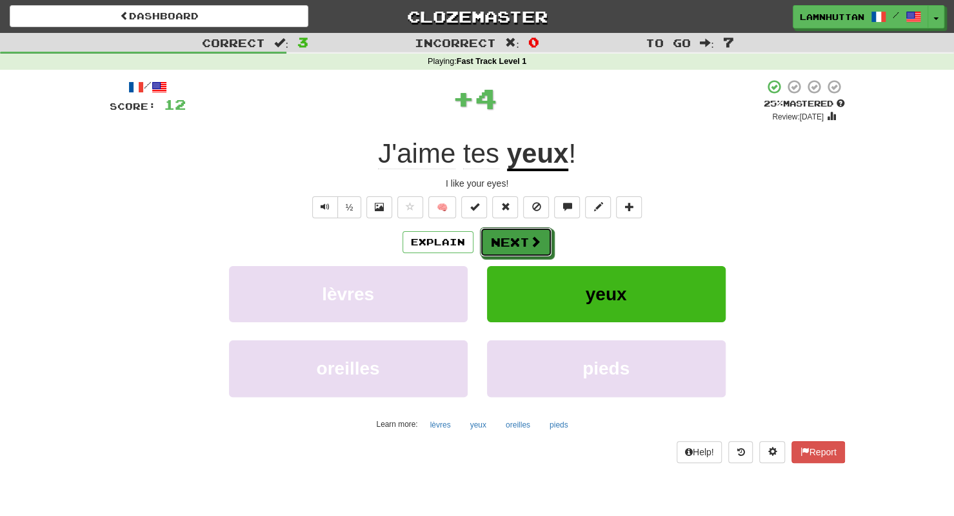
click at [519, 242] on button "Next" at bounding box center [516, 242] width 72 height 30
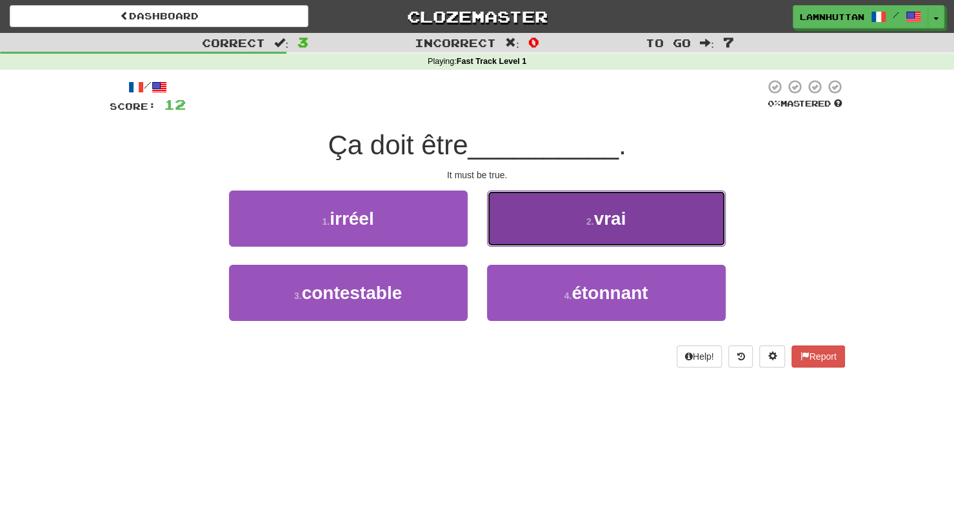
click at [536, 234] on button "2 . vrai" at bounding box center [606, 218] width 239 height 56
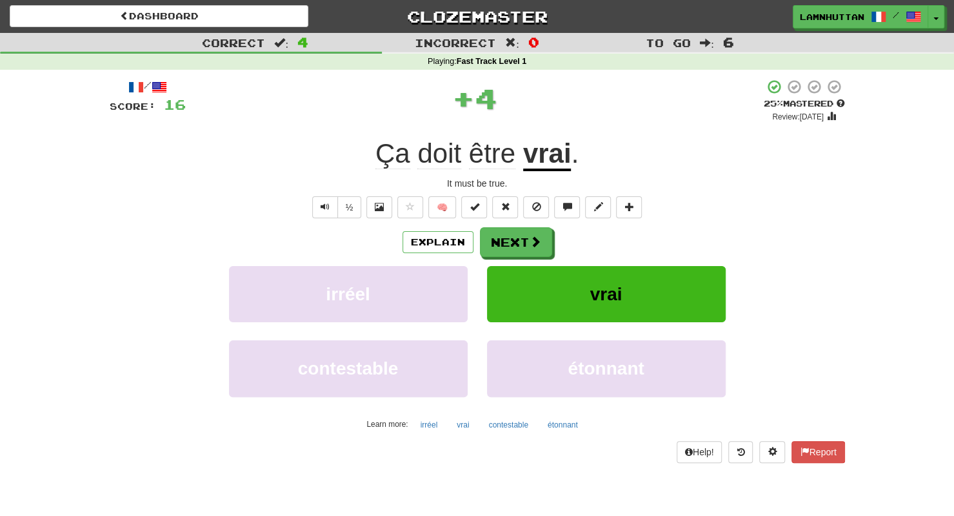
click at [536, 234] on button "Next" at bounding box center [516, 242] width 72 height 30
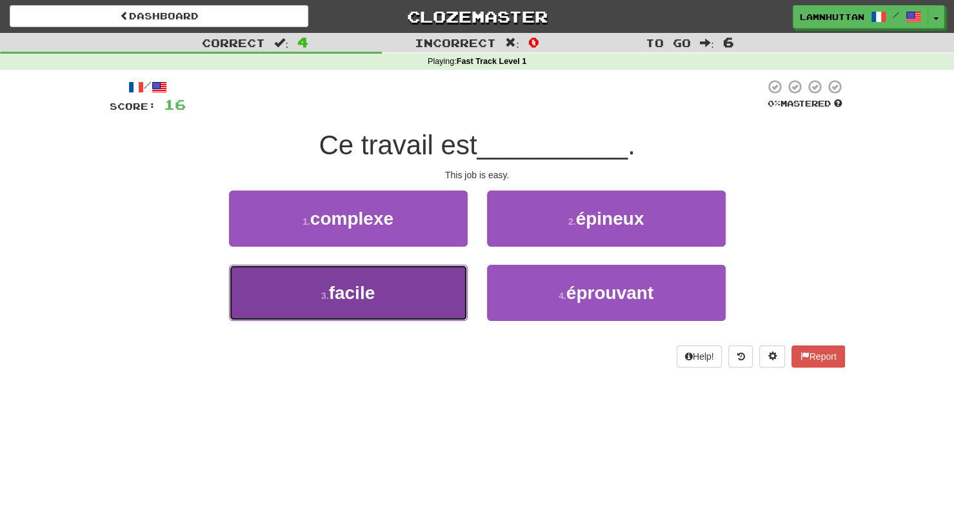
click at [419, 290] on button "3 . facile" at bounding box center [348, 293] width 239 height 56
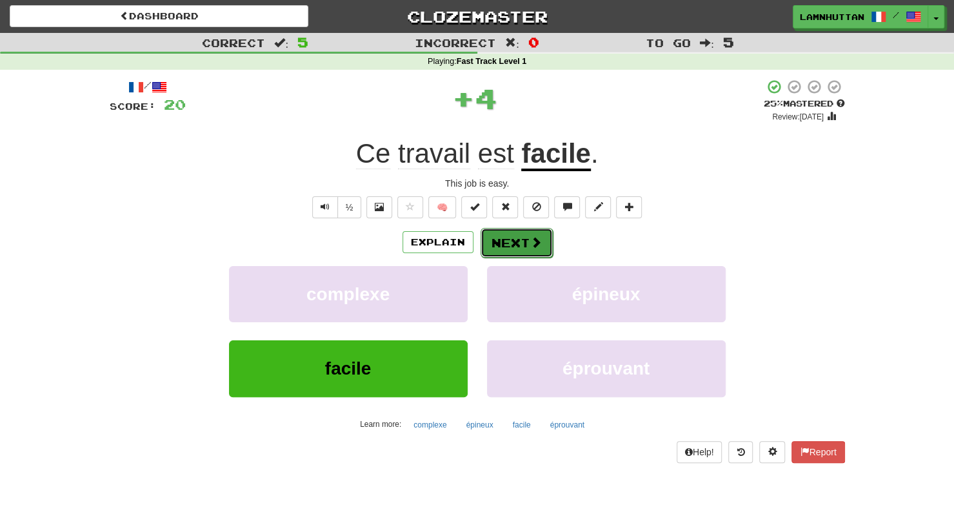
click at [505, 233] on button "Next" at bounding box center [517, 243] width 72 height 30
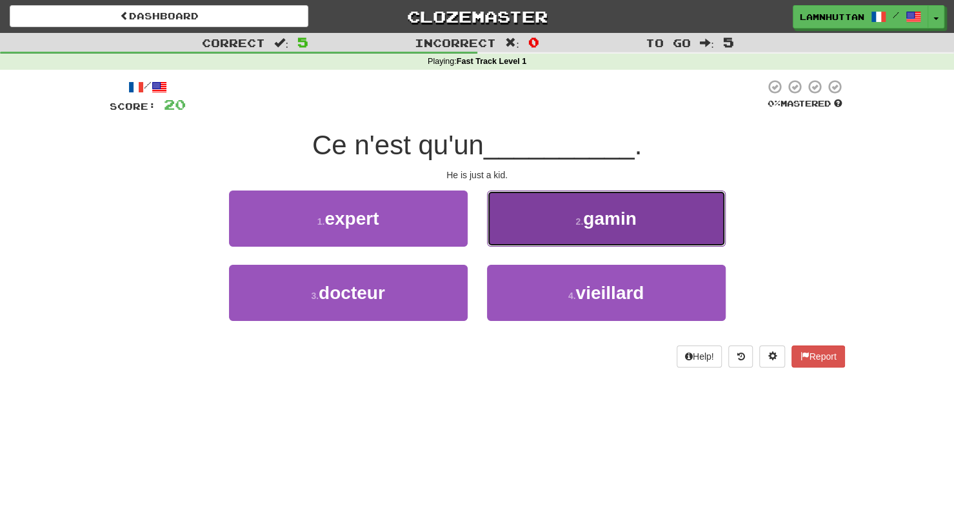
click at [550, 233] on button "2 . gamin" at bounding box center [606, 218] width 239 height 56
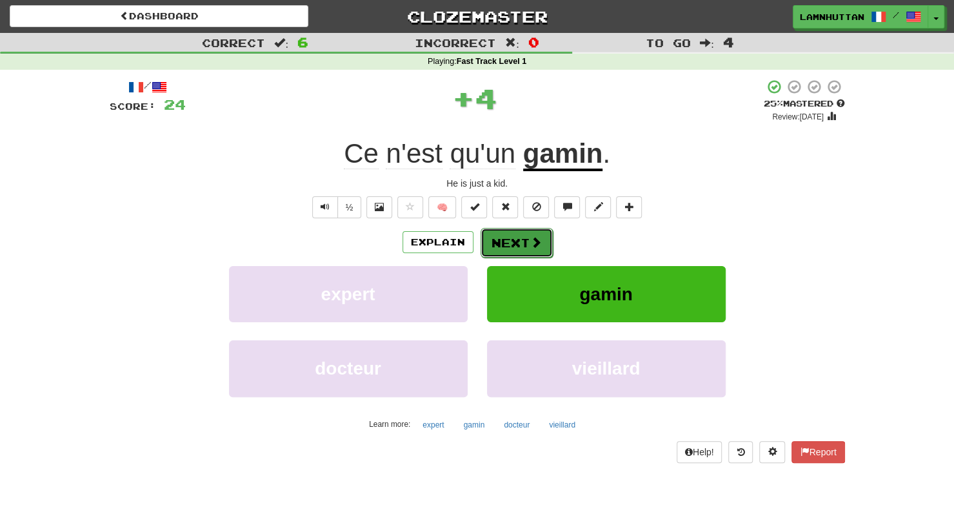
click at [509, 237] on button "Next" at bounding box center [517, 243] width 72 height 30
